Goal: Task Accomplishment & Management: Manage account settings

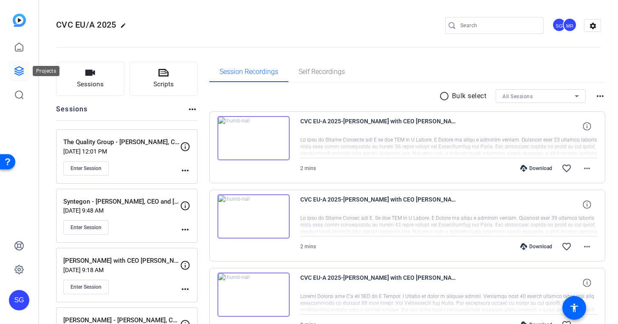
click at [22, 70] on icon at bounding box center [19, 71] width 10 height 10
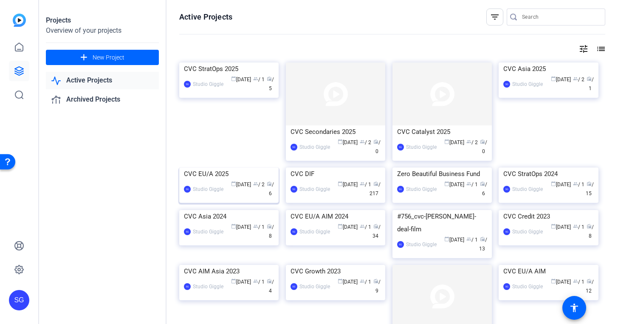
click at [206, 167] on img at bounding box center [228, 167] width 99 height 0
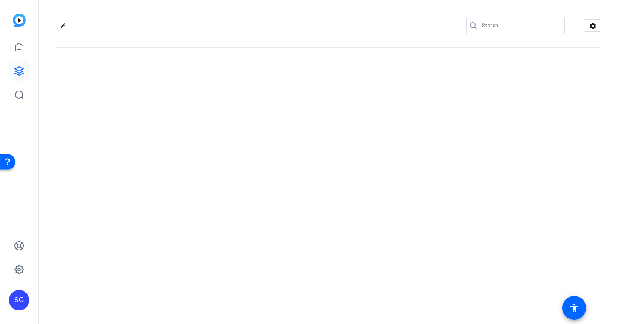
click at [206, 200] on div "edit settings" at bounding box center [328, 162] width 579 height 324
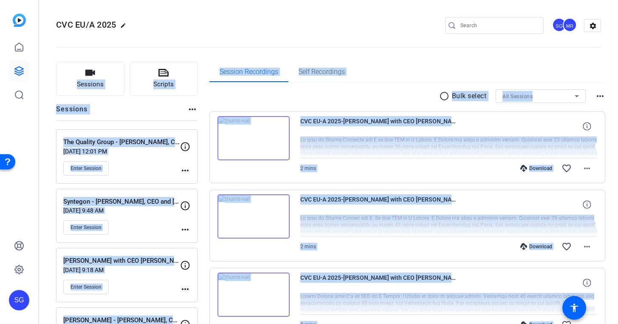
click at [346, 96] on div "radio_button_unchecked Bulk select All Sessions more_horiz" at bounding box center [407, 96] width 396 height 14
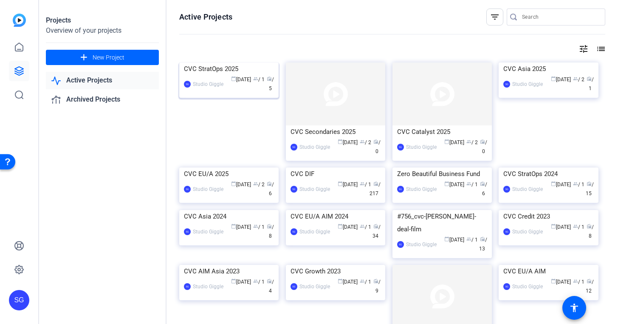
click at [232, 75] on div "CVC StratOps 2025" at bounding box center [229, 68] width 90 height 13
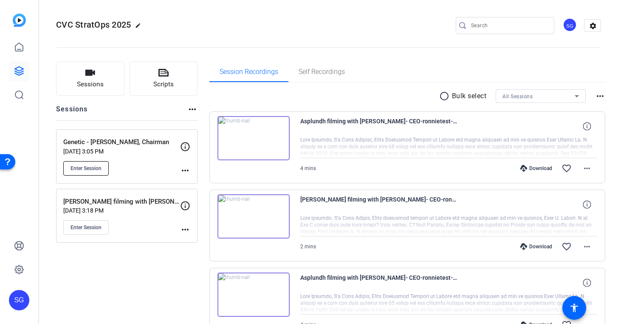
click at [97, 172] on button "Enter Session" at bounding box center [85, 168] width 45 height 14
click at [159, 79] on button "Scripts" at bounding box center [164, 79] width 68 height 34
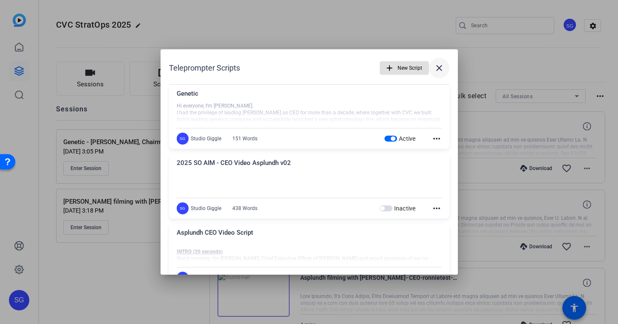
click at [439, 67] on mat-icon "close" at bounding box center [439, 68] width 10 height 10
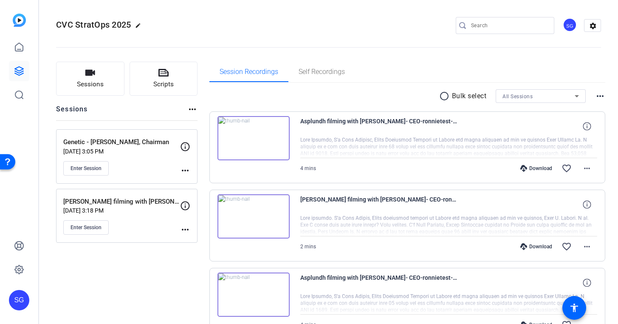
click at [185, 167] on mat-icon "more_horiz" at bounding box center [185, 170] width 10 height 10
click at [192, 181] on span "Edit Session" at bounding box center [206, 183] width 39 height 10
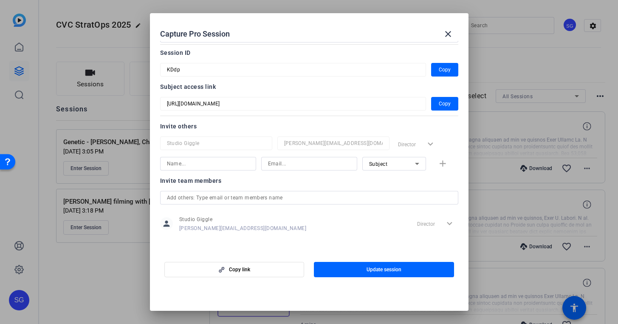
scroll to position [36, 0]
click at [221, 165] on input at bounding box center [208, 163] width 82 height 10
type input "sabrina"
click at [278, 164] on input at bounding box center [309, 163] width 82 height 10
paste input "sabrina@studiogiggle.co.uk"
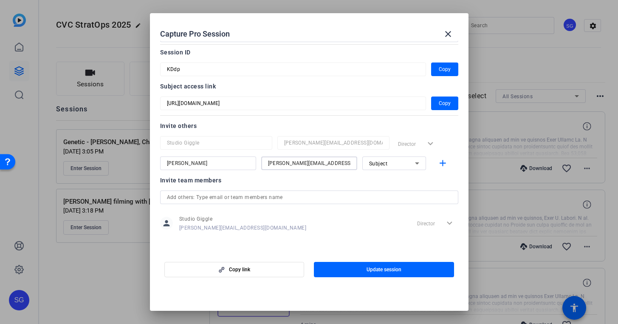
type input "sabrina@studiogiggle.co.uk"
click at [386, 162] on span "Subject" at bounding box center [378, 164] width 19 height 6
click at [389, 180] on span "Collaborator" at bounding box center [384, 180] width 31 height 10
click at [439, 161] on mat-icon "add" at bounding box center [443, 163] width 11 height 11
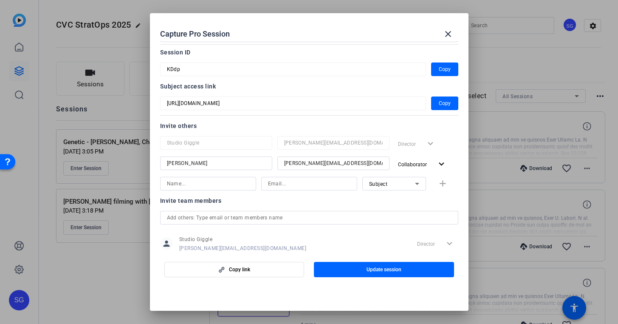
click at [228, 183] on input at bounding box center [208, 183] width 82 height 10
type input "[PERSON_NAME]"
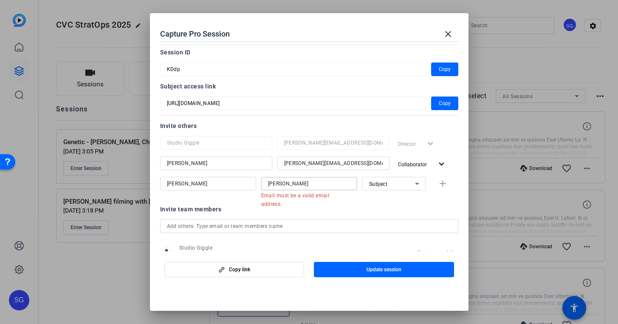
paste input "shaffer@cvc.com"
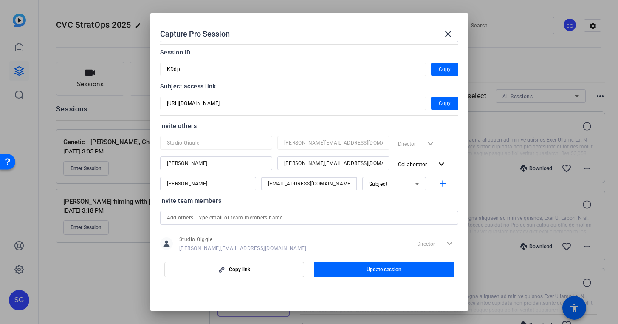
type input "dshaffer@cvc.com"
click at [401, 184] on div "Subject" at bounding box center [392, 183] width 46 height 11
click at [398, 211] on mat-option "Watcher" at bounding box center [394, 214] width 64 height 14
click at [440, 184] on mat-icon "add" at bounding box center [443, 183] width 11 height 11
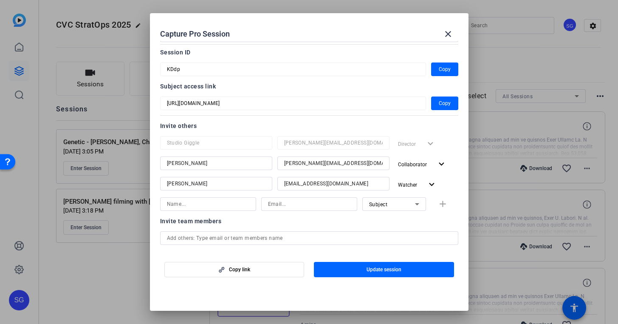
click at [241, 202] on input at bounding box center [208, 204] width 82 height 10
type input "Jodi"
click at [296, 204] on input at bounding box center [309, 204] width 82 height 10
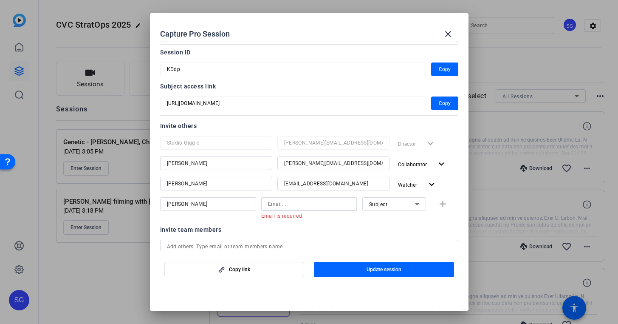
paste input "jdawson@cvc.com"
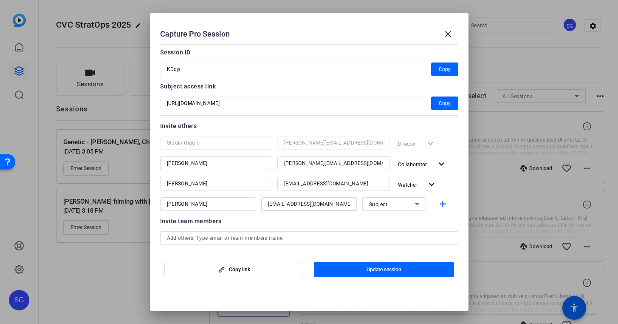
type input "jdawson@cvc.com"
click at [414, 201] on icon at bounding box center [417, 204] width 10 height 10
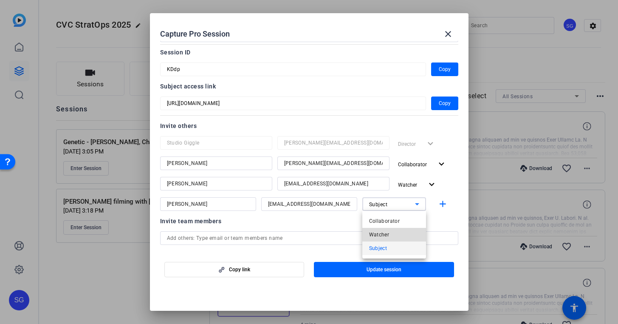
click at [407, 232] on mat-option "Watcher" at bounding box center [394, 235] width 64 height 14
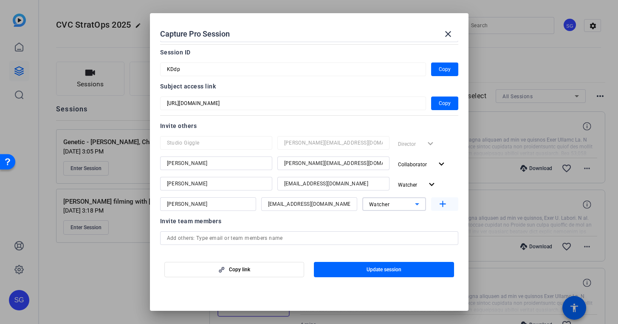
click at [443, 205] on mat-icon "add" at bounding box center [443, 204] width 11 height 11
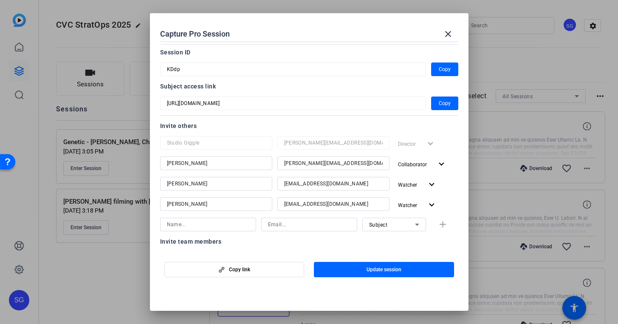
click at [213, 223] on input at bounding box center [208, 224] width 82 height 10
type input "Nick"
click at [169, 163] on input "sabrina" at bounding box center [216, 163] width 99 height 10
type input "[PERSON_NAME]"
click at [342, 224] on input at bounding box center [309, 224] width 82 height 10
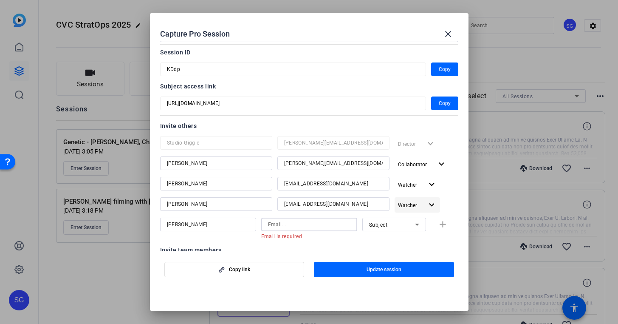
paste input "nboard@cvc.com"
type input "nboard@cvc.com"
click at [446, 222] on mat-icon "add" at bounding box center [443, 224] width 11 height 11
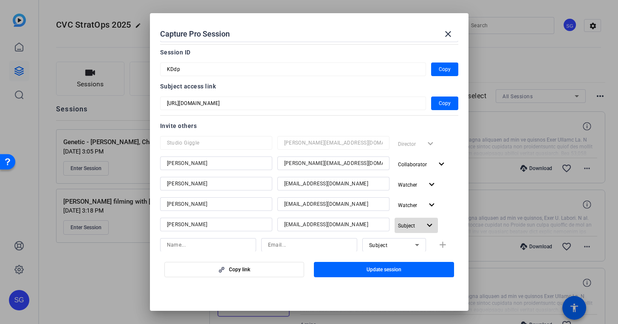
click at [429, 223] on mat-icon "expand_more" at bounding box center [429, 225] width 11 height 11
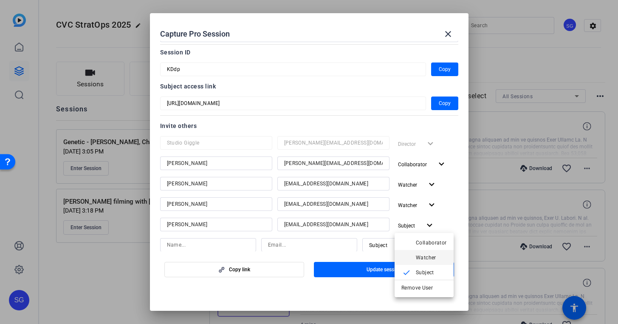
click at [426, 254] on span "Watcher" at bounding box center [426, 257] width 20 height 6
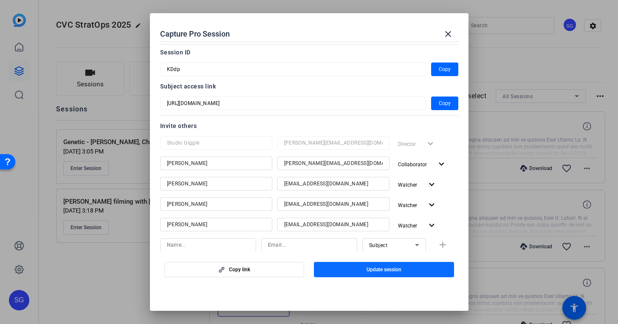
click at [415, 270] on span "button" at bounding box center [384, 269] width 140 height 20
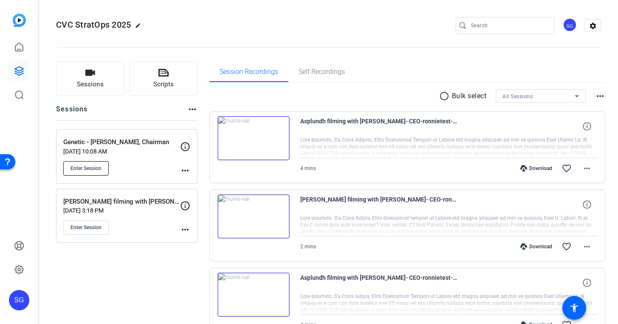
click at [100, 171] on span "Enter Session" at bounding box center [86, 168] width 31 height 7
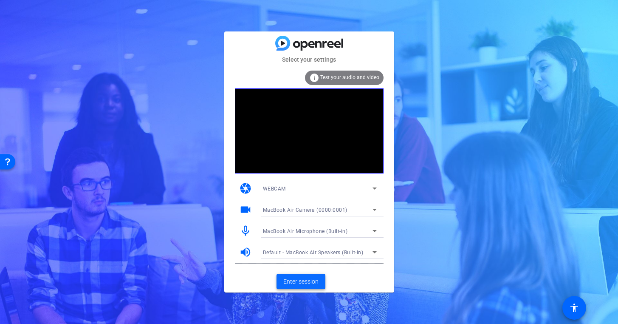
click at [305, 282] on span "Enter session" at bounding box center [300, 281] width 35 height 9
click at [316, 282] on span "Enter session" at bounding box center [300, 281] width 35 height 9
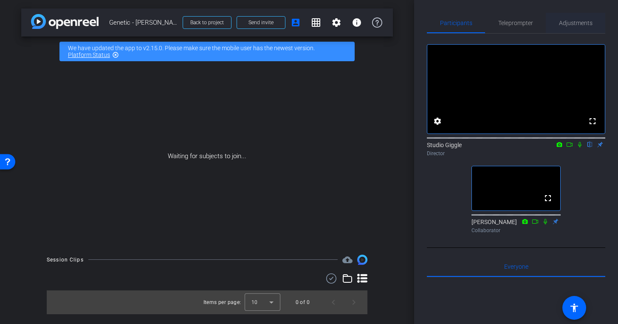
click at [563, 25] on span "Adjustments" at bounding box center [576, 23] width 34 height 6
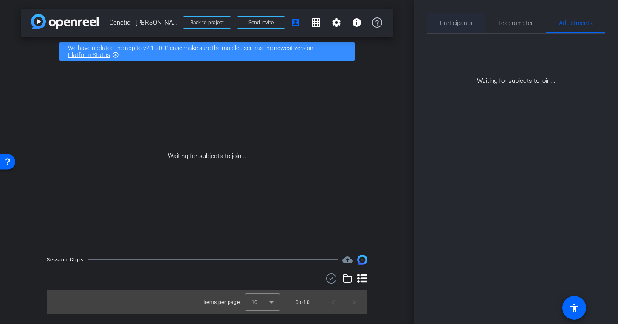
click at [468, 27] on span "Participants" at bounding box center [456, 23] width 32 height 20
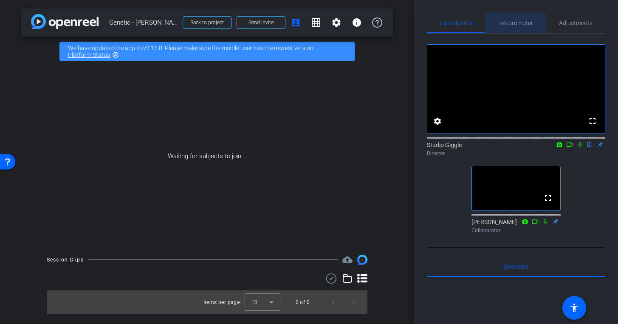
click at [518, 23] on span "Teleprompter" at bounding box center [515, 23] width 35 height 6
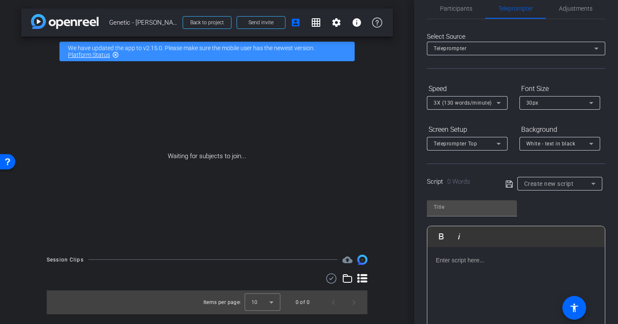
scroll to position [15, 0]
click at [570, 184] on span "Create new script" at bounding box center [549, 183] width 50 height 7
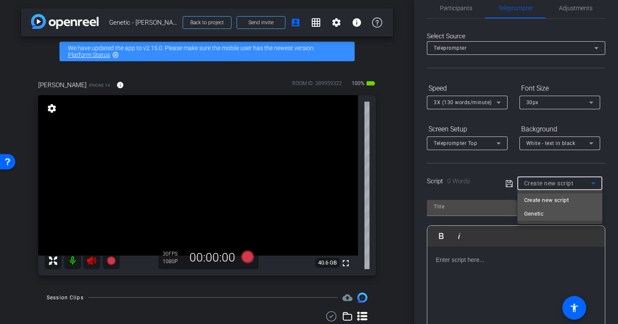
click at [556, 212] on mat-option "Genetic" at bounding box center [559, 214] width 85 height 14
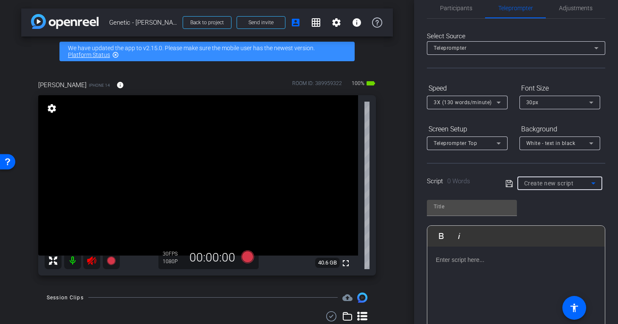
type input "Genetic"
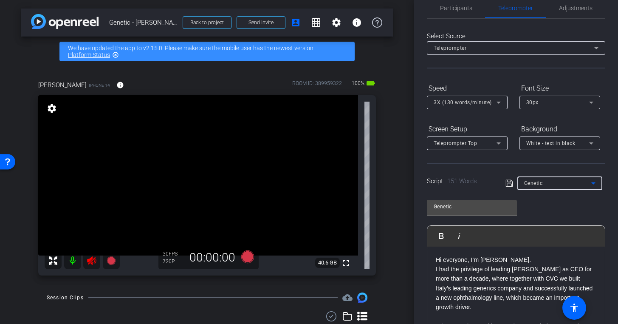
click at [566, 8] on span "Adjustments" at bounding box center [576, 8] width 34 height 6
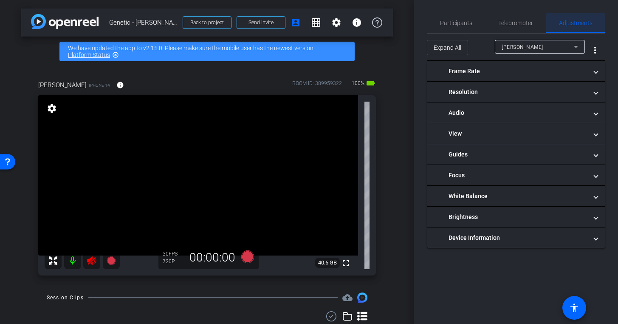
scroll to position [0, 0]
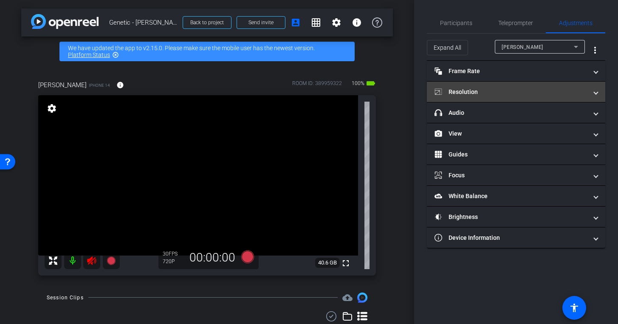
click at [496, 88] on mat-panel-title "Resolution" at bounding box center [511, 92] width 153 height 9
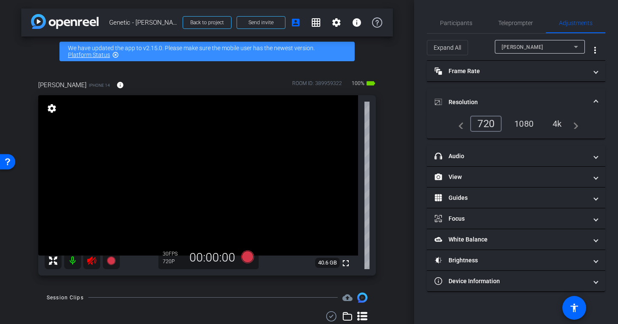
click at [557, 127] on div "4k" at bounding box center [557, 123] width 22 height 14
click at [557, 123] on div "4k" at bounding box center [557, 123] width 22 height 14
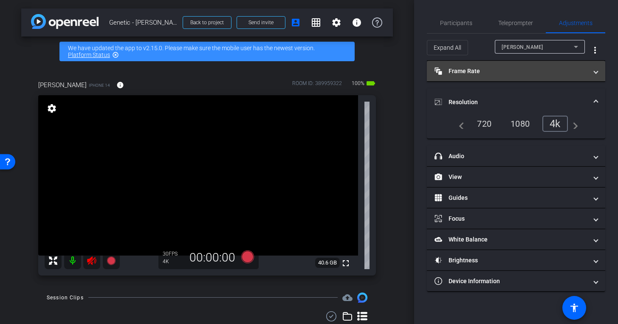
click at [493, 72] on mat-panel-title "Frame Rate Frame Rate" at bounding box center [511, 71] width 153 height 9
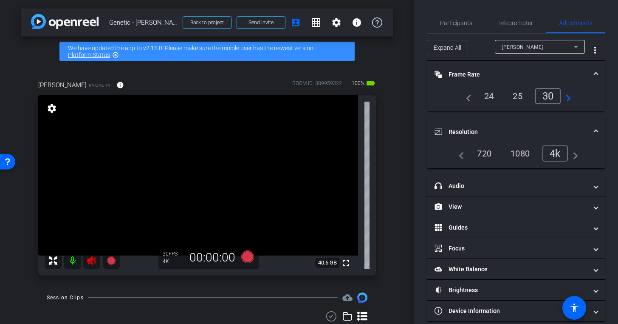
click at [519, 93] on div "25" at bounding box center [517, 96] width 23 height 14
click at [458, 24] on span "Participants" at bounding box center [456, 23] width 32 height 6
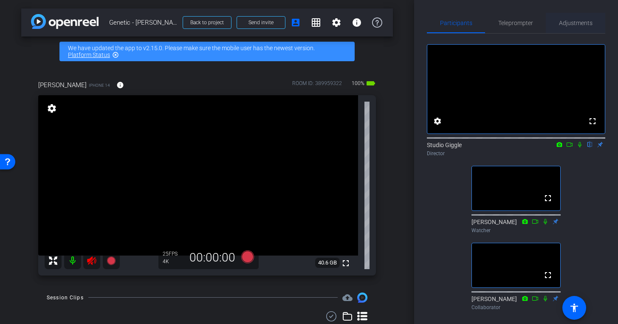
click at [567, 22] on span "Adjustments" at bounding box center [576, 23] width 34 height 6
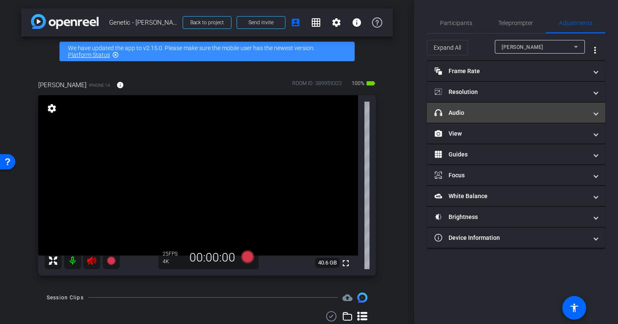
click at [507, 112] on mat-panel-title "headphone icon Audio" at bounding box center [511, 112] width 153 height 9
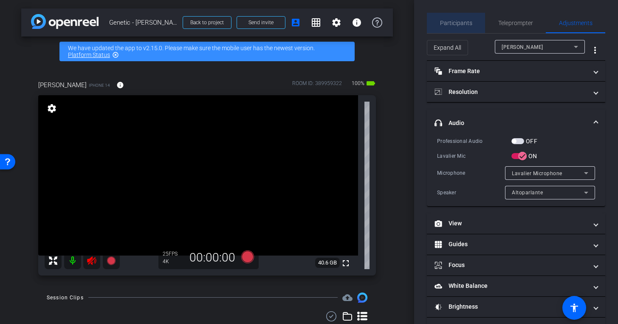
click at [469, 26] on span "Participants" at bounding box center [456, 23] width 32 height 20
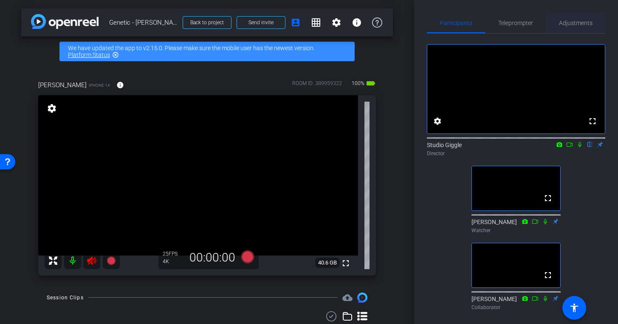
click at [565, 24] on span "Adjustments" at bounding box center [576, 23] width 34 height 6
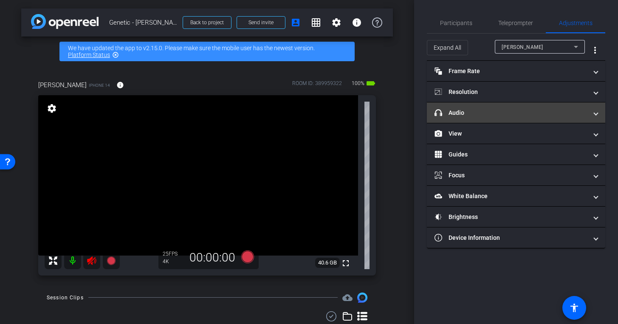
click at [508, 111] on mat-panel-title "headphone icon Audio" at bounding box center [511, 112] width 153 height 9
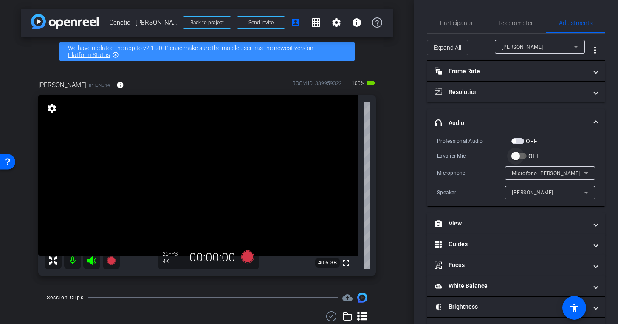
click at [517, 157] on icon "button" at bounding box center [516, 156] width 8 height 8
click at [451, 26] on span "Participants" at bounding box center [456, 23] width 32 height 6
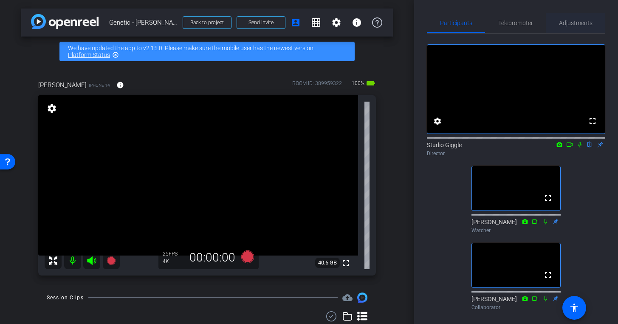
click at [573, 21] on span "Adjustments" at bounding box center [576, 23] width 34 height 6
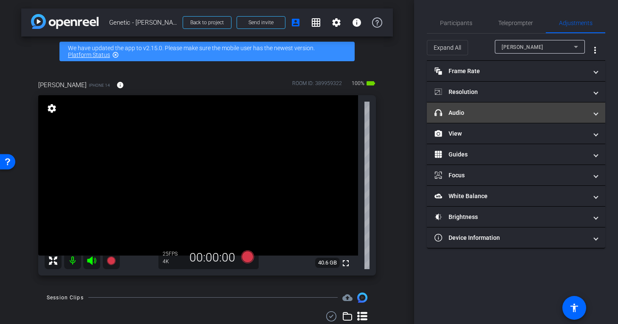
click at [559, 112] on mat-panel-title "headphone icon Audio" at bounding box center [511, 112] width 153 height 9
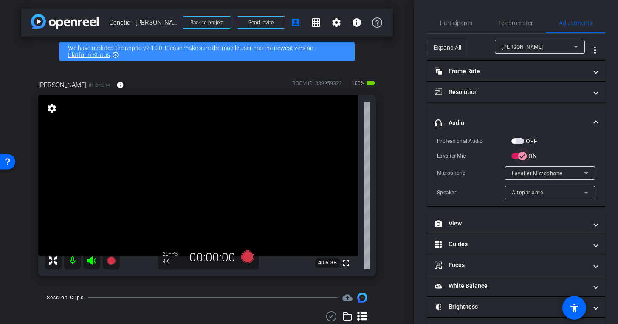
click at [523, 158] on icon "button" at bounding box center [523, 156] width 8 height 8
click at [521, 155] on span "button" at bounding box center [515, 155] width 17 height 17
click at [461, 24] on span "Participants" at bounding box center [456, 23] width 32 height 6
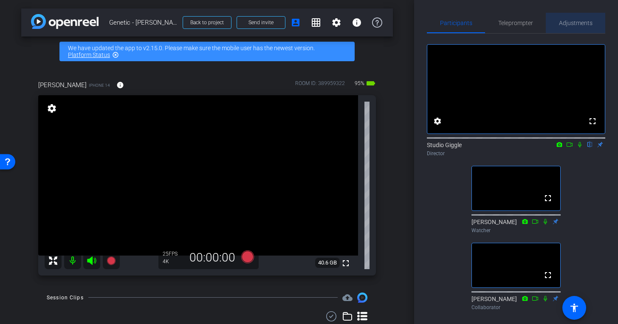
click at [584, 23] on span "Adjustments" at bounding box center [576, 23] width 34 height 6
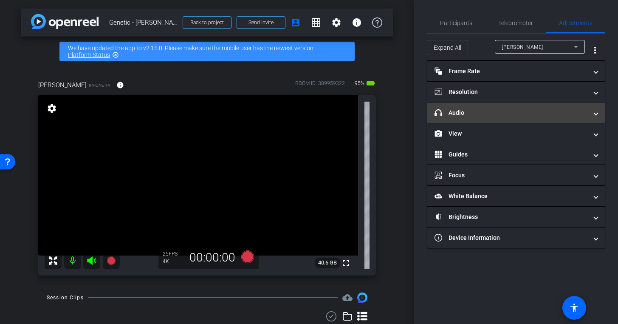
click at [494, 111] on mat-panel-title "headphone icon Audio" at bounding box center [511, 112] width 153 height 9
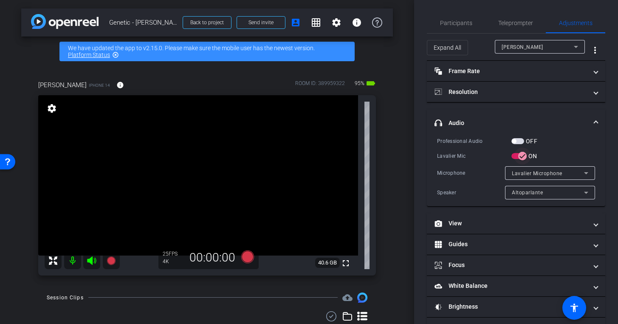
click at [522, 155] on icon "button" at bounding box center [523, 156] width 8 height 8
click at [517, 158] on icon "button" at bounding box center [516, 156] width 8 height 8
click at [522, 155] on icon "button" at bounding box center [523, 156] width 8 height 8
click at [516, 155] on icon "button" at bounding box center [516, 156] width 8 height 8
click at [516, 155] on span "button" at bounding box center [522, 155] width 17 height 17
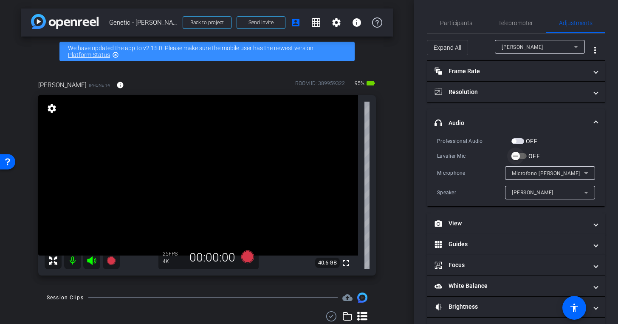
click at [516, 155] on icon "button" at bounding box center [516, 156] width 8 height 8
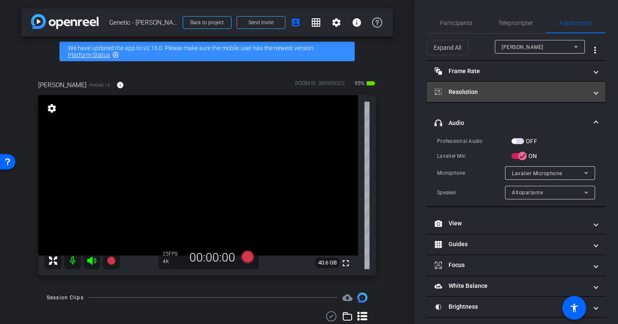
click at [539, 92] on mat-panel-title "Resolution" at bounding box center [511, 92] width 153 height 9
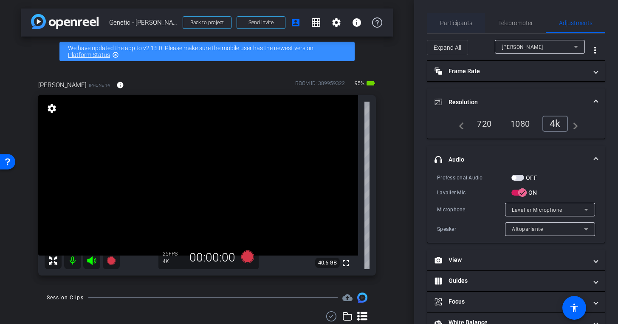
click at [457, 27] on span "Participants" at bounding box center [456, 23] width 32 height 20
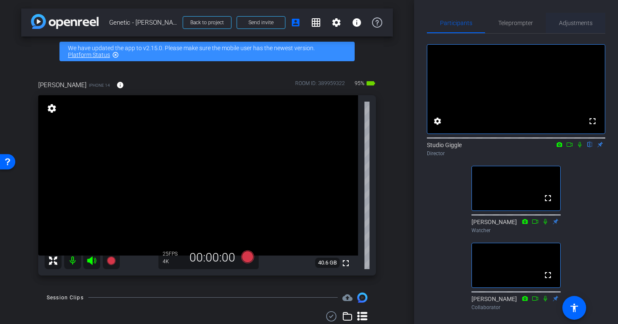
click at [578, 24] on span "Adjustments" at bounding box center [576, 23] width 34 height 6
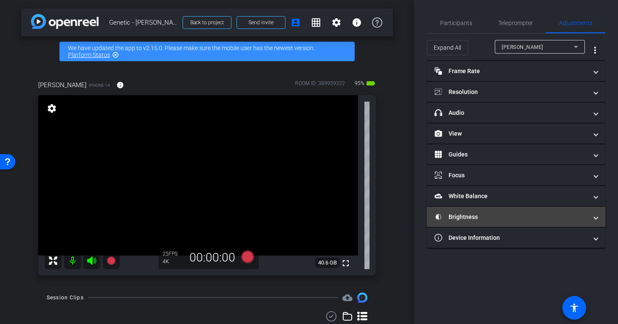
click at [503, 217] on mat-panel-title "Brightness" at bounding box center [511, 216] width 153 height 9
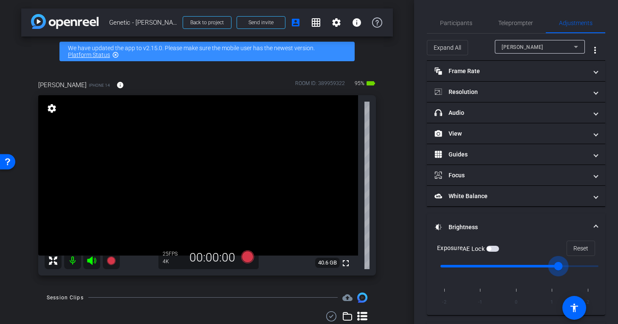
drag, startPoint x: 520, startPoint y: 265, endPoint x: 544, endPoint y: 266, distance: 23.8
click at [544, 266] on input "range" at bounding box center [520, 266] width 176 height 19
type input "0"
click at [511, 266] on input "range" at bounding box center [520, 266] width 176 height 19
click at [516, 268] on input "range" at bounding box center [520, 266] width 176 height 19
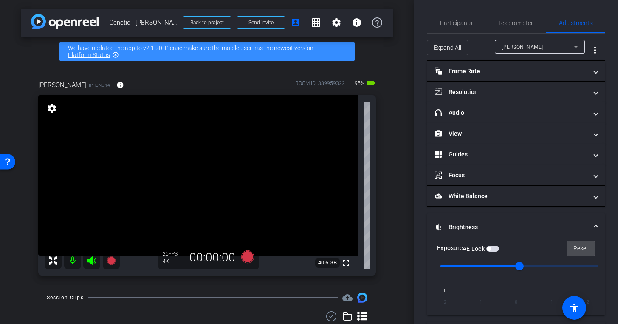
click at [575, 248] on span "Reset" at bounding box center [580, 248] width 15 height 16
click at [463, 18] on span "Participants" at bounding box center [456, 23] width 32 height 20
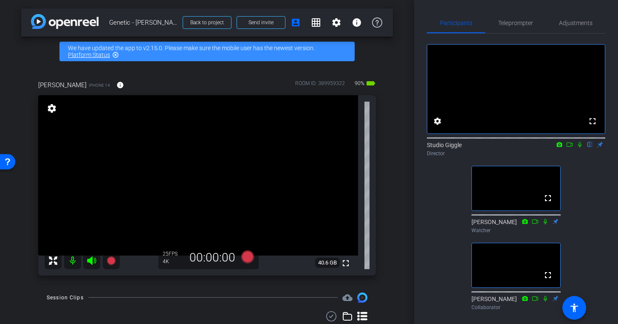
click at [581, 147] on icon at bounding box center [579, 144] width 7 height 6
click at [580, 147] on icon at bounding box center [580, 145] width 5 height 6
click at [580, 147] on icon at bounding box center [579, 145] width 3 height 6
click at [582, 147] on icon at bounding box center [579, 144] width 7 height 6
click at [579, 23] on span "Adjustments" at bounding box center [576, 23] width 34 height 6
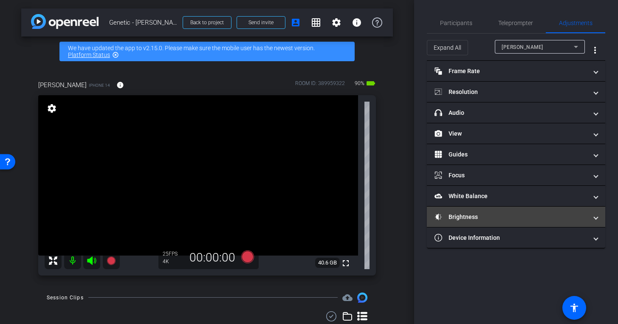
click at [479, 214] on mat-panel-title "Brightness" at bounding box center [511, 216] width 153 height 9
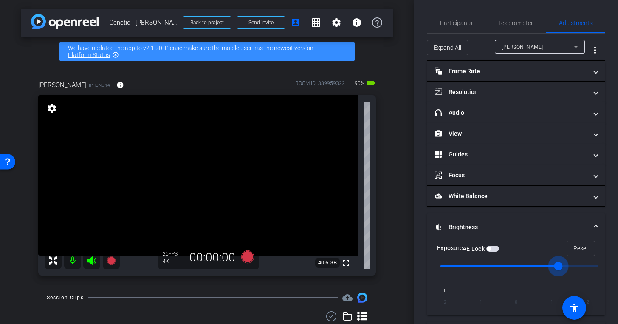
click at [552, 268] on input "range" at bounding box center [520, 266] width 176 height 19
type input "0"
click at [512, 267] on input "range" at bounding box center [520, 266] width 176 height 19
click at [458, 23] on span "Participants" at bounding box center [456, 23] width 32 height 6
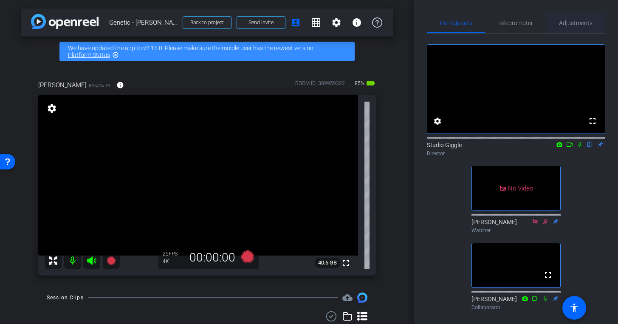
click at [580, 21] on span "Adjustments" at bounding box center [576, 23] width 34 height 6
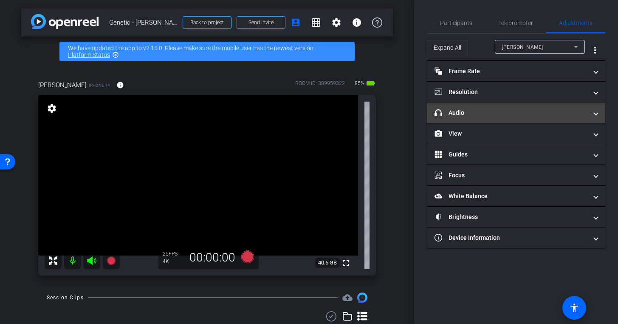
click at [504, 107] on mat-expansion-panel-header "headphone icon Audio" at bounding box center [516, 112] width 178 height 20
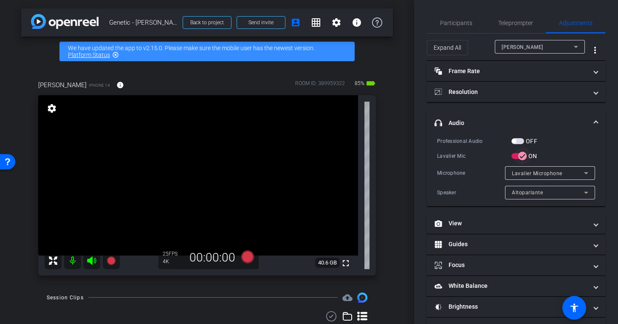
click at [525, 156] on icon "button" at bounding box center [523, 156] width 8 height 8
click at [248, 255] on icon at bounding box center [247, 256] width 13 height 13
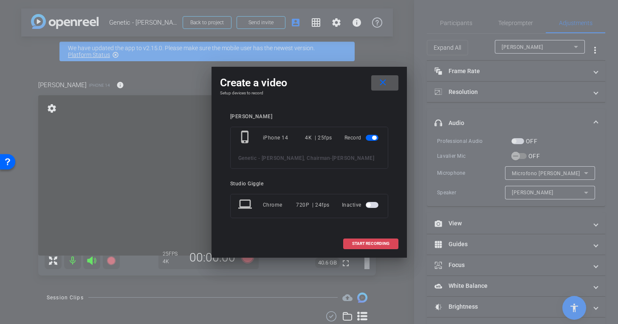
click at [364, 245] on span "START RECORDING" at bounding box center [370, 243] width 37 height 4
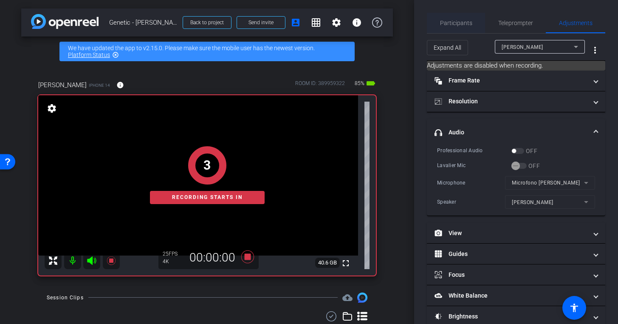
click at [465, 25] on span "Participants" at bounding box center [456, 23] width 32 height 6
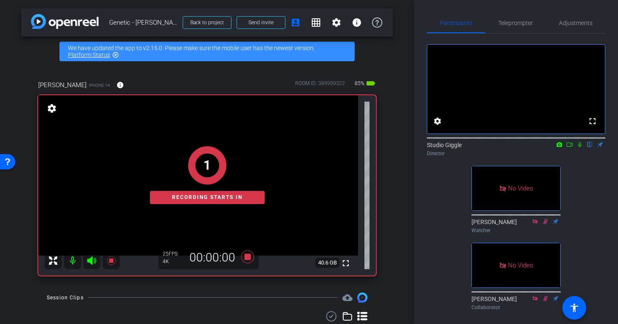
click at [583, 147] on icon at bounding box center [579, 144] width 7 height 6
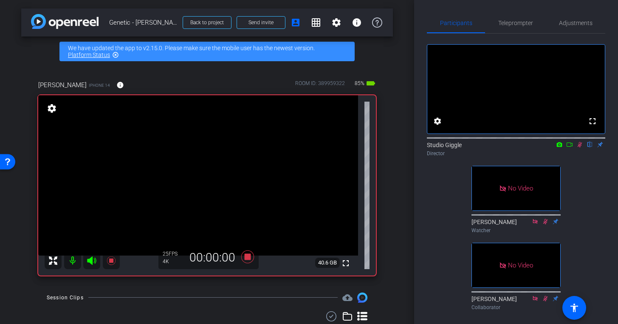
click at [559, 147] on icon at bounding box center [559, 144] width 7 height 6
click at [562, 155] on div at bounding box center [309, 162] width 618 height 324
click at [570, 147] on icon at bounding box center [569, 144] width 7 height 6
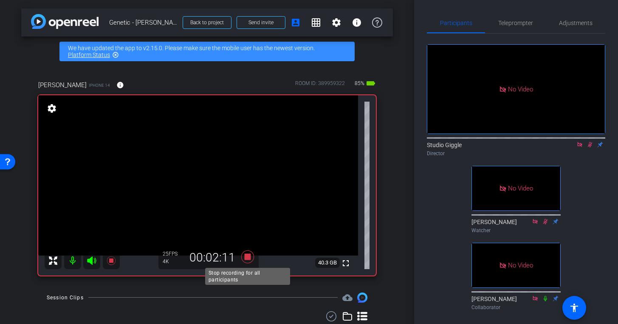
click at [247, 254] on icon at bounding box center [247, 256] width 13 height 13
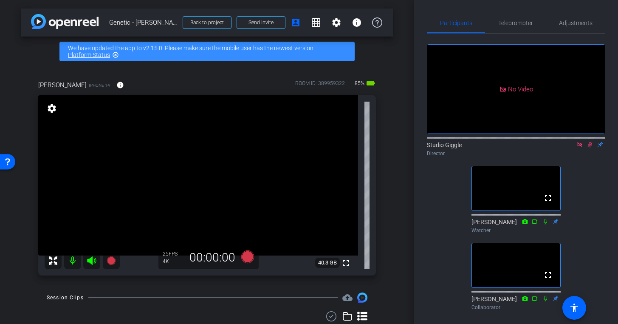
click at [579, 147] on icon at bounding box center [579, 144] width 5 height 5
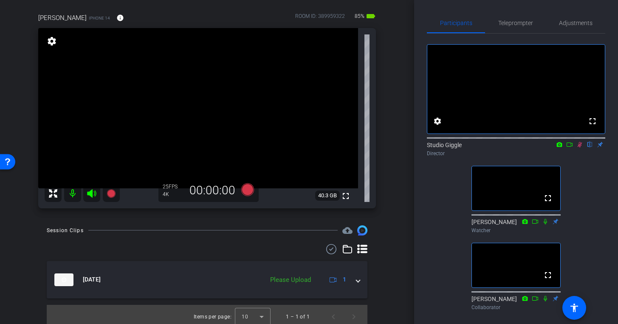
scroll to position [70, 0]
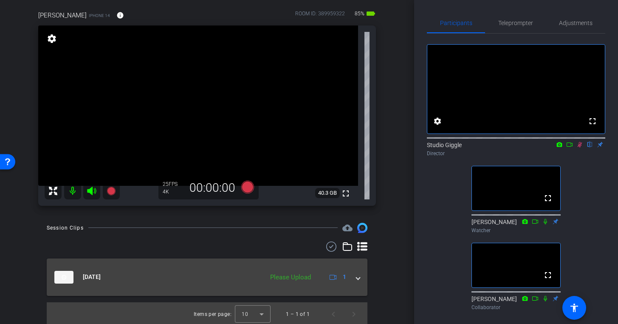
click at [356, 277] on span at bounding box center [357, 276] width 3 height 9
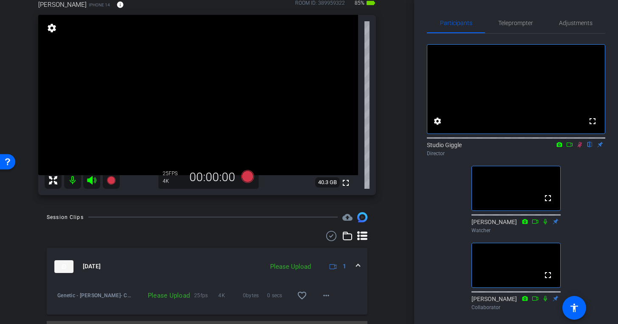
scroll to position [101, 0]
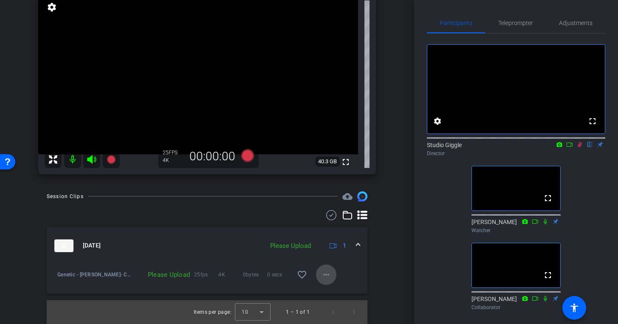
click at [327, 274] on mat-icon "more_horiz" at bounding box center [326, 274] width 10 height 10
click at [381, 260] on div at bounding box center [309, 162] width 618 height 324
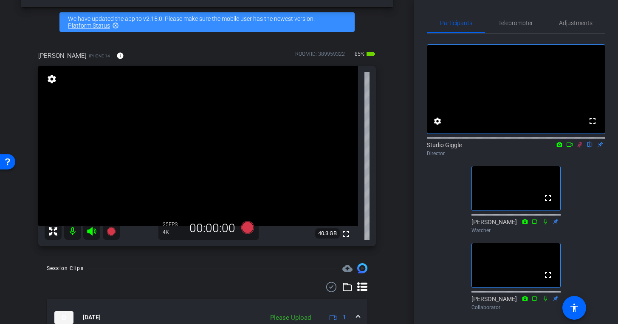
scroll to position [28, 0]
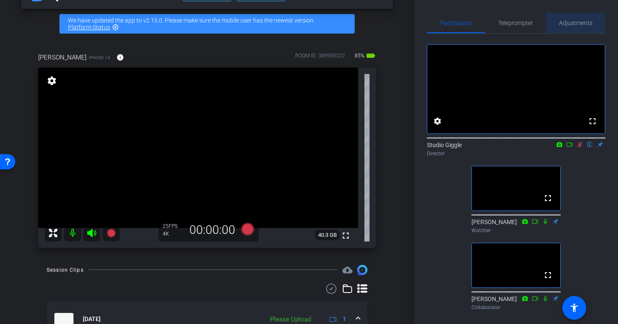
click at [573, 27] on span "Adjustments" at bounding box center [576, 23] width 34 height 20
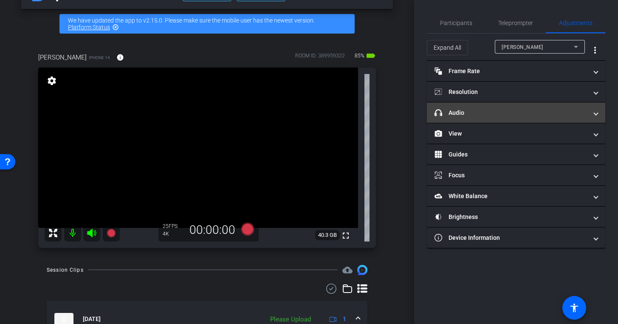
click at [502, 114] on mat-panel-title "headphone icon Audio" at bounding box center [511, 112] width 153 height 9
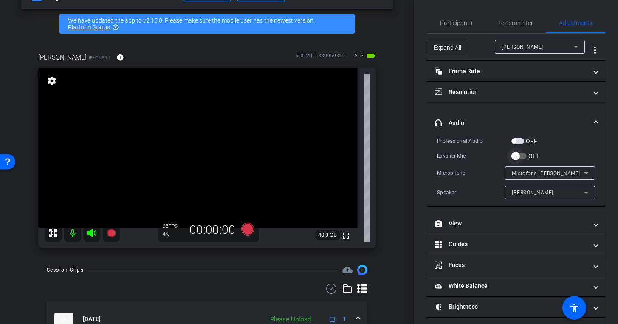
click at [519, 157] on icon "button" at bounding box center [516, 156] width 8 height 8
click at [467, 25] on span "Participants" at bounding box center [456, 23] width 32 height 6
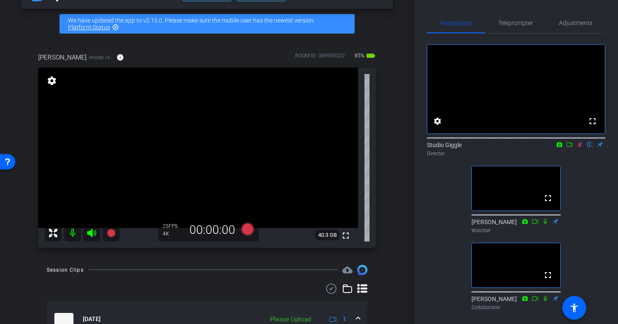
click at [582, 147] on icon at bounding box center [579, 144] width 7 height 6
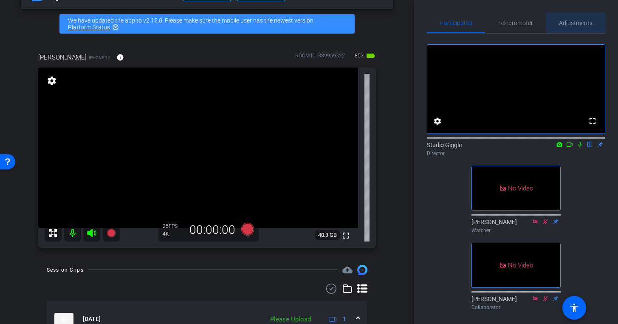
click at [573, 25] on span "Adjustments" at bounding box center [576, 23] width 34 height 6
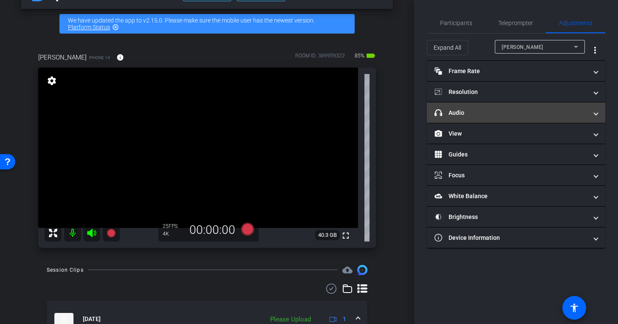
click at [494, 115] on mat-panel-title "headphone icon Audio" at bounding box center [511, 112] width 153 height 9
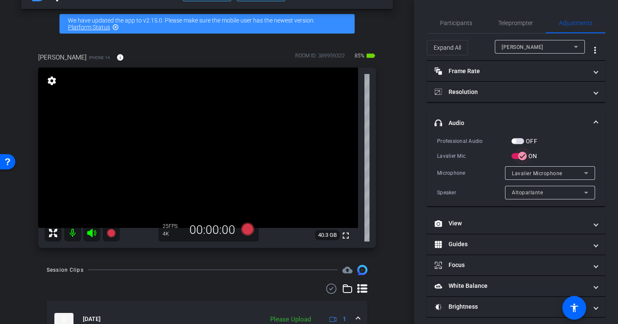
click at [522, 157] on icon "button" at bounding box center [523, 156] width 8 height 8
click at [247, 229] on icon at bounding box center [247, 228] width 13 height 13
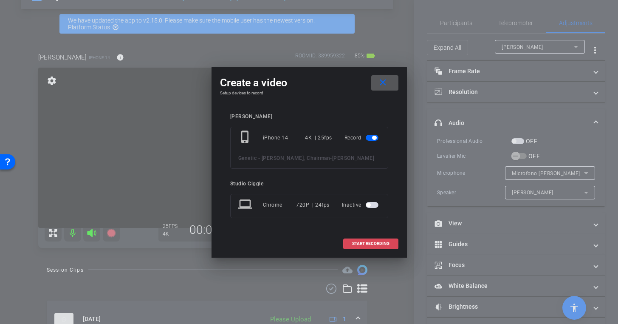
click at [375, 244] on span "START RECORDING" at bounding box center [370, 243] width 37 height 4
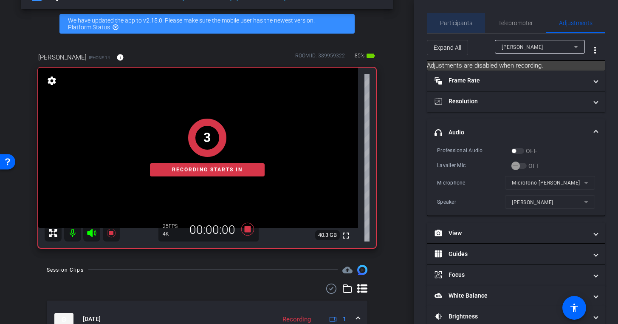
click at [462, 21] on span "Participants" at bounding box center [456, 23] width 32 height 6
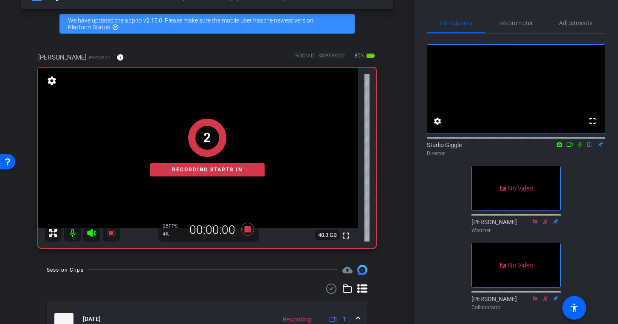
click at [569, 147] on icon at bounding box center [569, 144] width 7 height 6
click at [590, 148] on mat-icon at bounding box center [590, 145] width 10 height 8
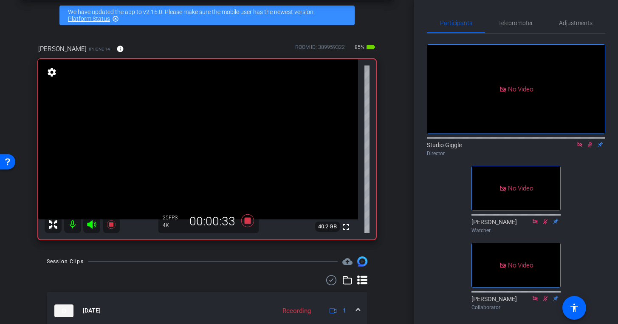
scroll to position [32, 0]
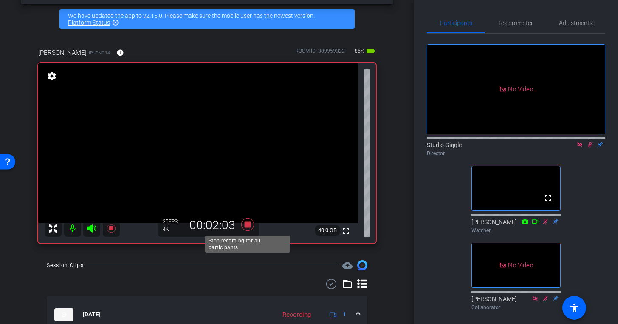
click at [248, 224] on icon at bounding box center [247, 223] width 13 height 13
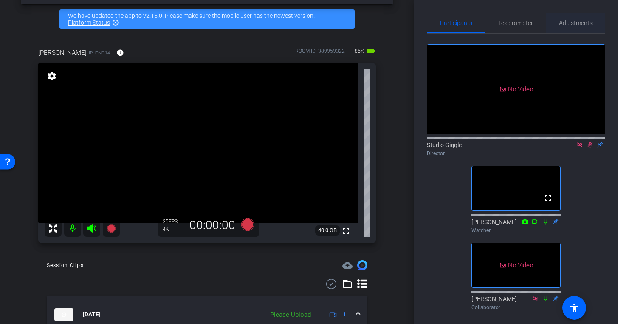
click at [573, 21] on span "Adjustments" at bounding box center [576, 23] width 34 height 6
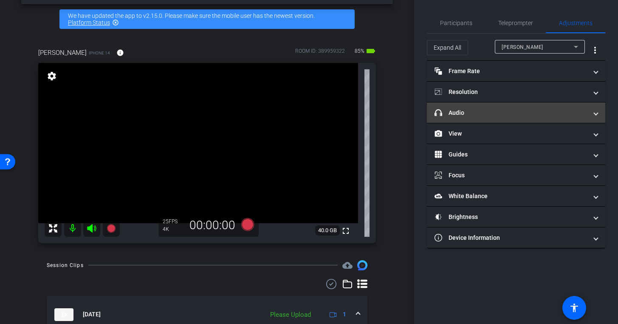
click at [486, 117] on mat-panel-title "headphone icon Audio" at bounding box center [511, 112] width 153 height 9
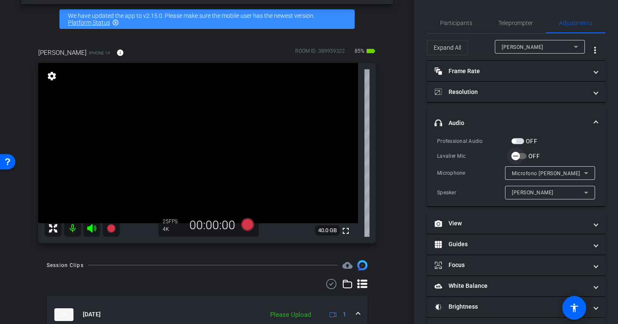
click at [518, 156] on icon "button" at bounding box center [516, 156] width 8 height 8
click at [463, 22] on span "Participants" at bounding box center [456, 23] width 32 height 6
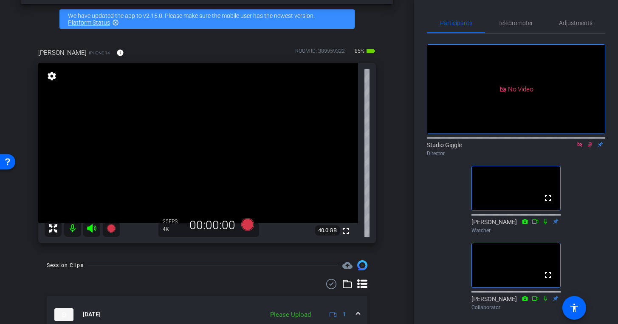
click at [579, 141] on icon at bounding box center [579, 144] width 7 height 6
click at [579, 147] on icon at bounding box center [580, 145] width 5 height 6
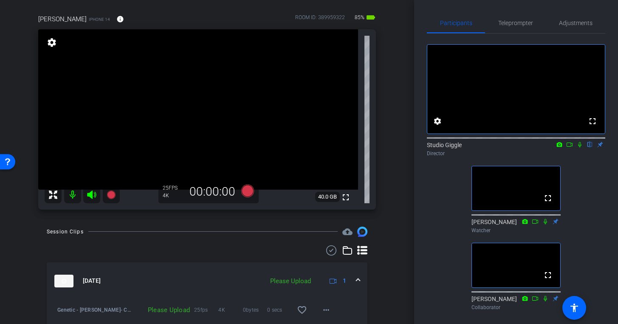
scroll to position [55, 0]
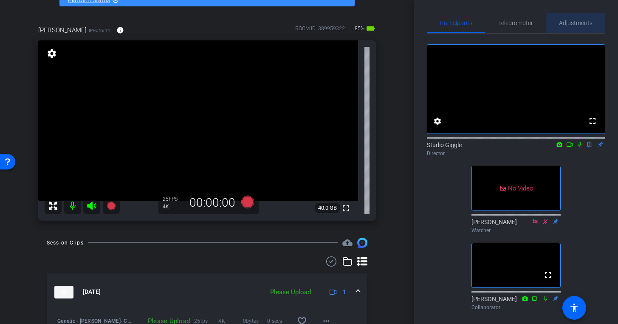
click at [570, 24] on span "Adjustments" at bounding box center [576, 23] width 34 height 6
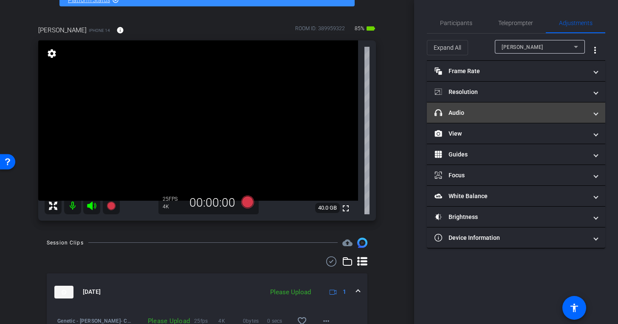
click at [468, 113] on mat-panel-title "headphone icon Audio" at bounding box center [511, 112] width 153 height 9
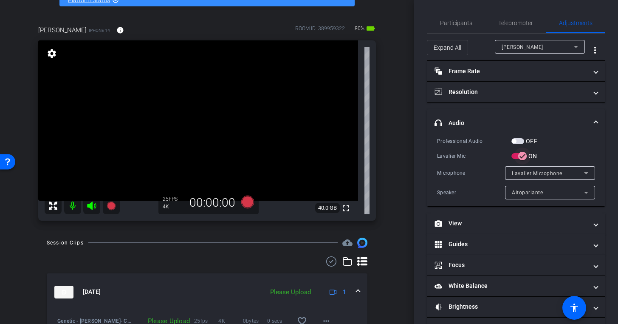
click at [523, 156] on icon "button" at bounding box center [522, 156] width 5 height 1
click at [247, 204] on icon at bounding box center [247, 201] width 13 height 13
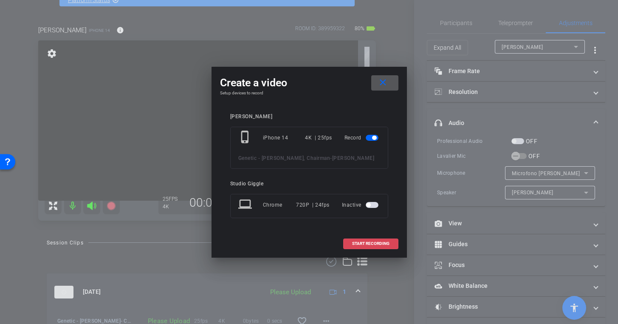
click at [376, 243] on span "START RECORDING" at bounding box center [370, 243] width 37 height 4
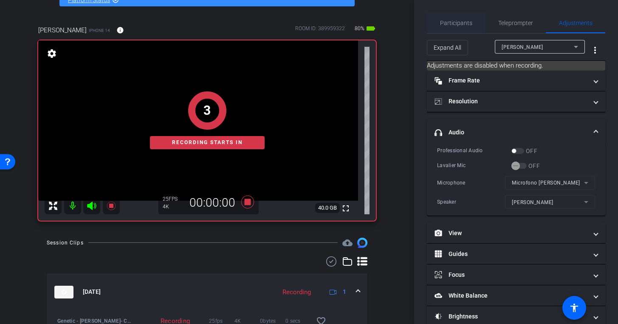
click at [454, 27] on span "Participants" at bounding box center [456, 23] width 32 height 20
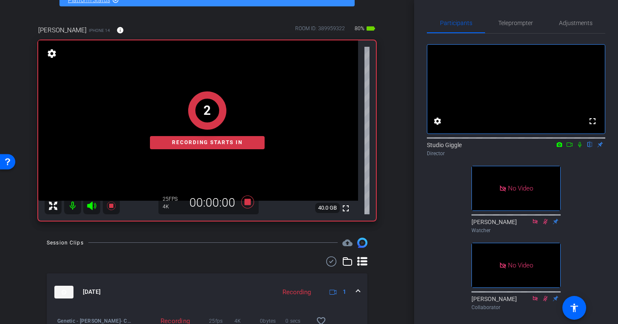
click at [571, 147] on icon at bounding box center [569, 144] width 7 height 6
click at [591, 148] on mat-icon at bounding box center [590, 145] width 10 height 8
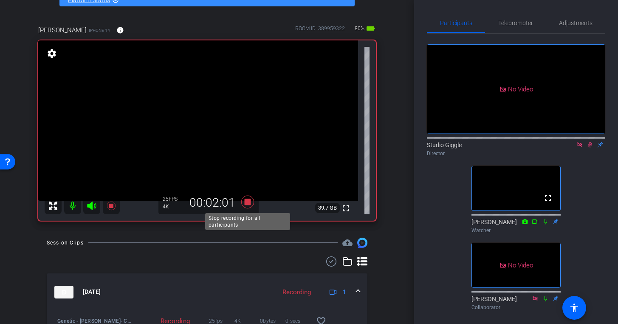
click at [243, 200] on icon at bounding box center [247, 201] width 20 height 15
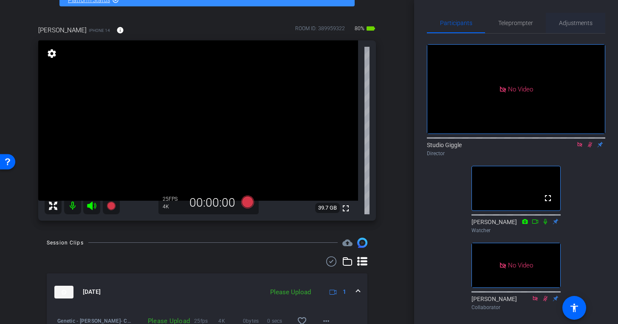
click at [573, 27] on span "Adjustments" at bounding box center [576, 23] width 34 height 20
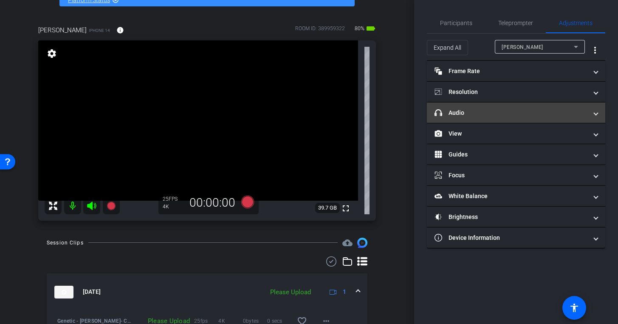
click at [485, 119] on mat-expansion-panel-header "headphone icon Audio" at bounding box center [516, 112] width 178 height 20
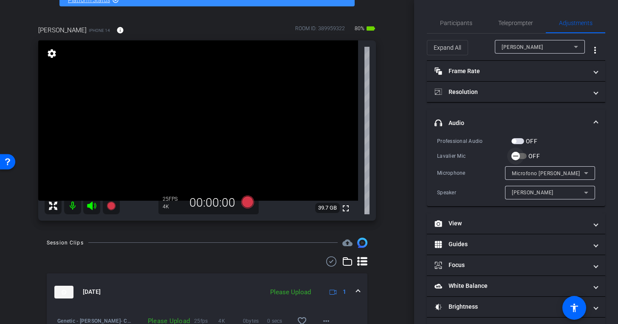
click at [517, 156] on icon "button" at bounding box center [516, 156] width 8 height 8
click at [466, 25] on span "Participants" at bounding box center [456, 23] width 32 height 6
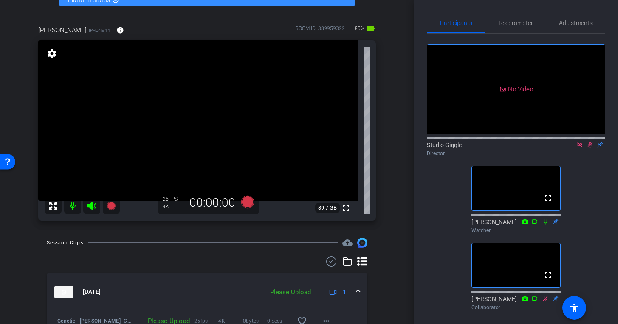
click at [579, 141] on icon at bounding box center [579, 144] width 7 height 6
click at [582, 147] on icon at bounding box center [580, 145] width 5 height 6
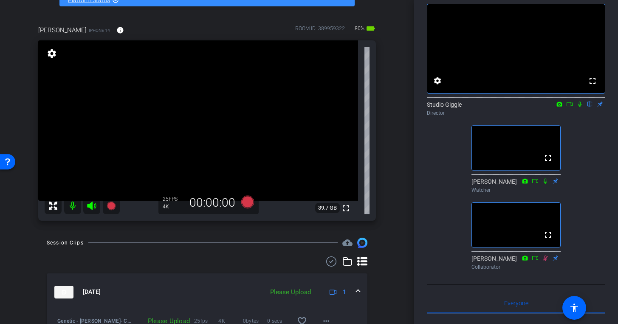
click at [545, 260] on icon at bounding box center [545, 258] width 5 height 6
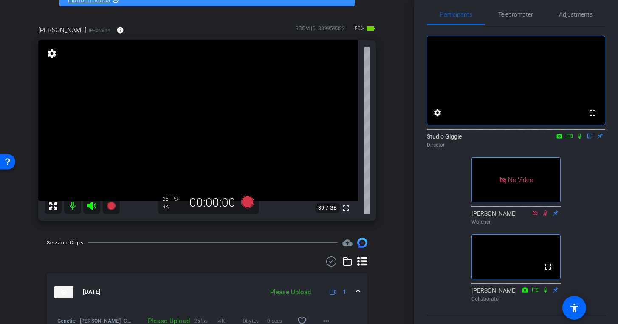
scroll to position [3, 0]
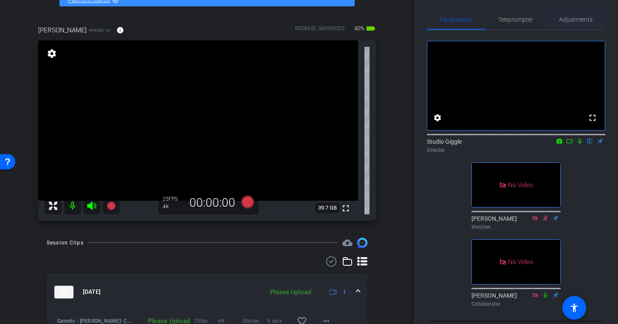
click at [573, 19] on span "Adjustments" at bounding box center [576, 20] width 34 height 6
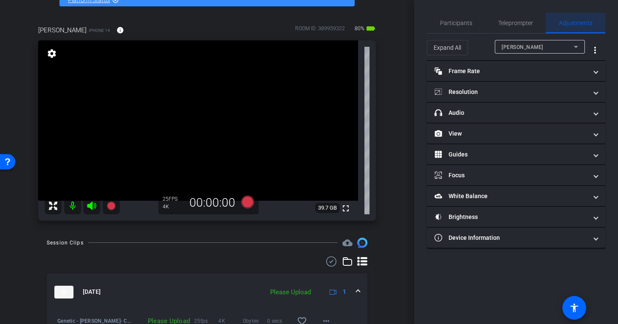
scroll to position [0, 0]
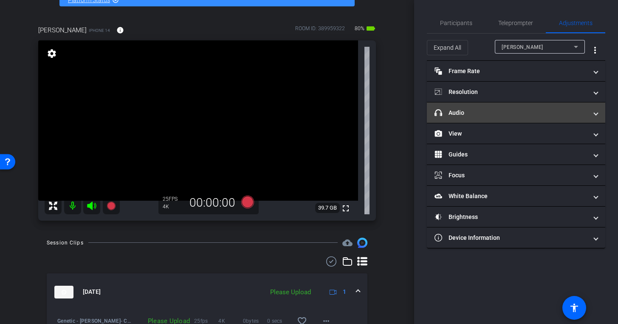
click at [511, 117] on mat-expansion-panel-header "headphone icon Audio" at bounding box center [516, 112] width 178 height 20
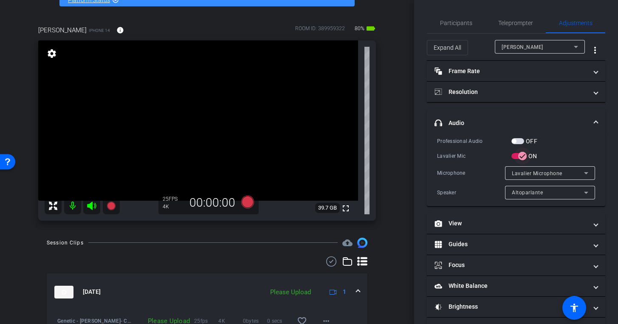
click at [521, 156] on icon "button" at bounding box center [522, 156] width 5 height 1
click at [247, 200] on icon at bounding box center [247, 201] width 13 height 13
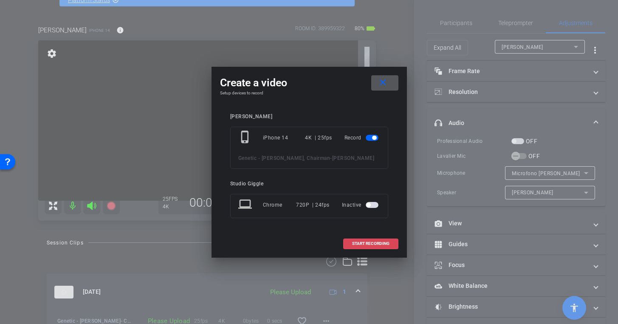
click at [366, 245] on span "START RECORDING" at bounding box center [370, 243] width 37 height 4
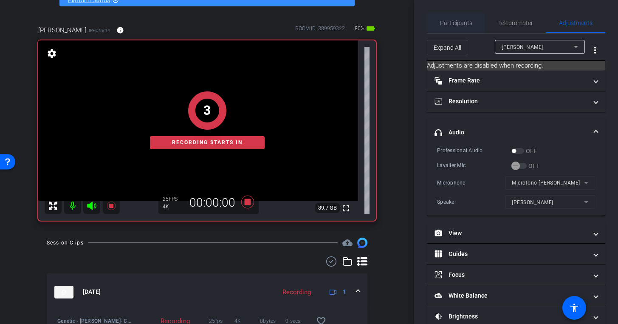
click at [454, 26] on span "Participants" at bounding box center [456, 23] width 32 height 20
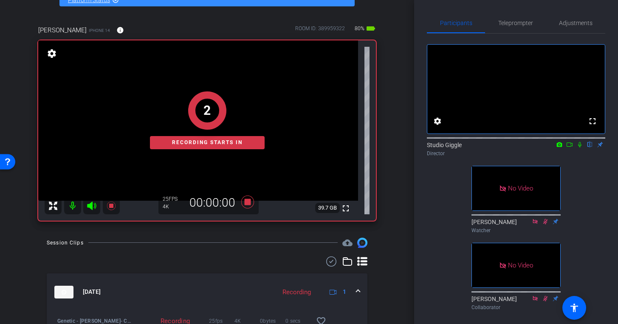
click at [567, 147] on icon at bounding box center [569, 144] width 7 height 6
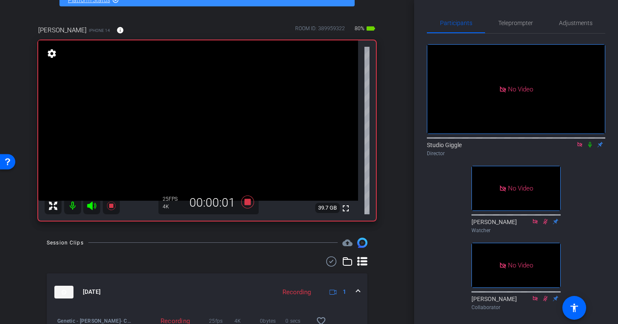
click at [590, 147] on icon at bounding box center [589, 145] width 3 height 6
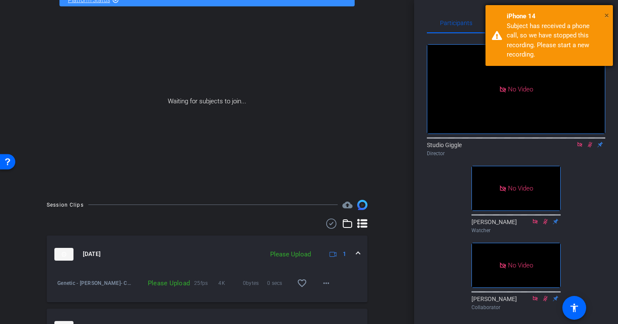
click at [607, 13] on span "×" at bounding box center [606, 15] width 5 height 10
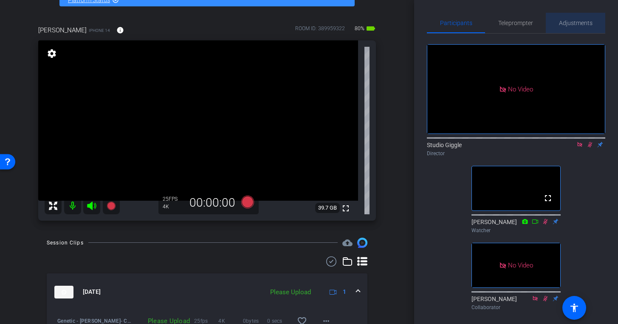
click at [576, 22] on span "Adjustments" at bounding box center [576, 23] width 34 height 6
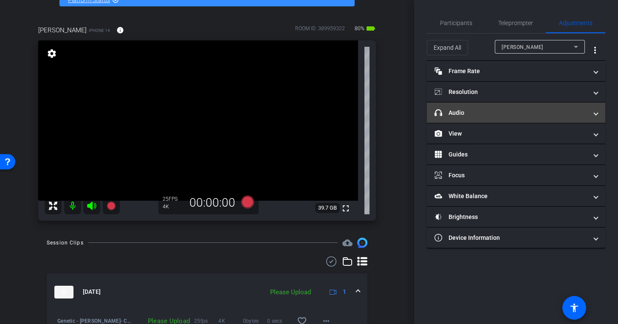
click at [510, 109] on mat-panel-title "headphone icon Audio" at bounding box center [511, 112] width 153 height 9
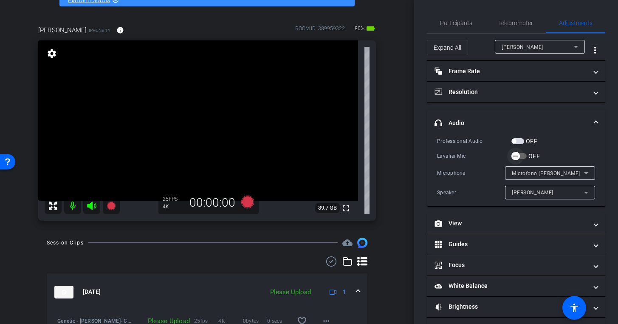
click at [519, 153] on icon "button" at bounding box center [516, 156] width 8 height 8
click at [470, 22] on span "Participants" at bounding box center [456, 23] width 32 height 6
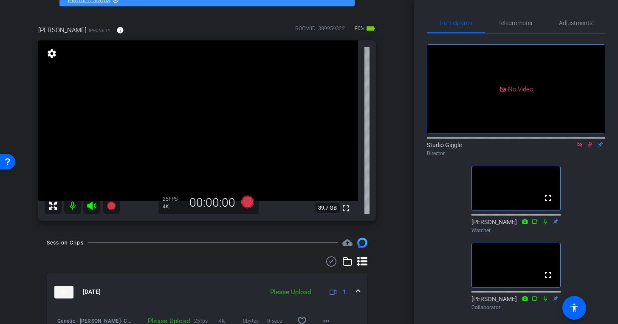
click at [578, 142] on icon at bounding box center [579, 144] width 5 height 5
click at [580, 148] on mat-icon at bounding box center [580, 145] width 10 height 8
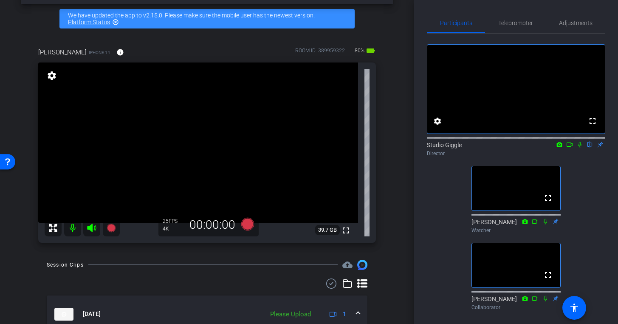
scroll to position [37, 0]
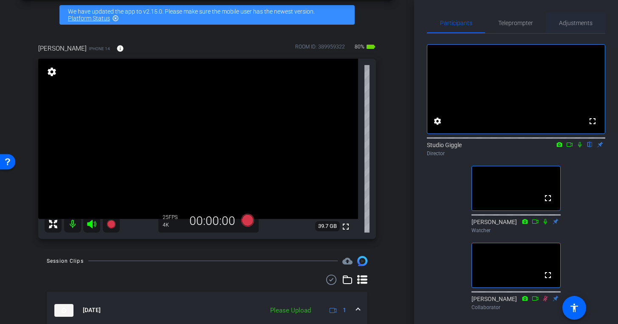
click at [579, 20] on span "Adjustments" at bounding box center [576, 23] width 34 height 6
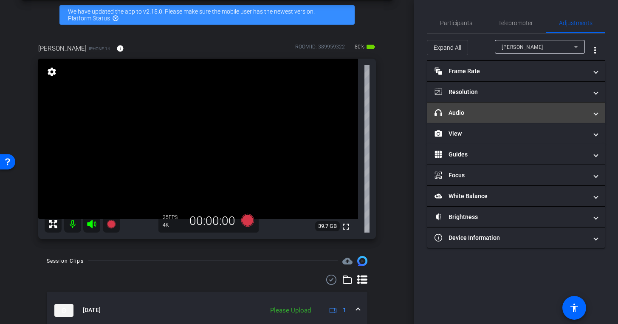
click at [477, 114] on mat-panel-title "headphone icon Audio" at bounding box center [511, 112] width 153 height 9
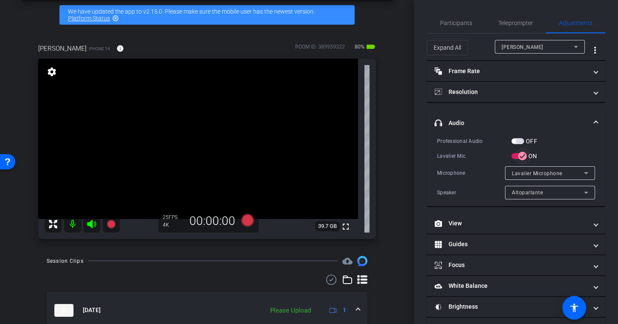
click at [523, 156] on icon "button" at bounding box center [523, 156] width 8 height 8
click at [247, 220] on icon at bounding box center [247, 219] width 13 height 13
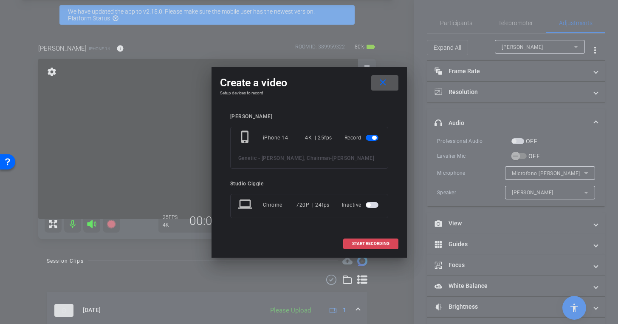
click at [373, 246] on span at bounding box center [371, 243] width 54 height 20
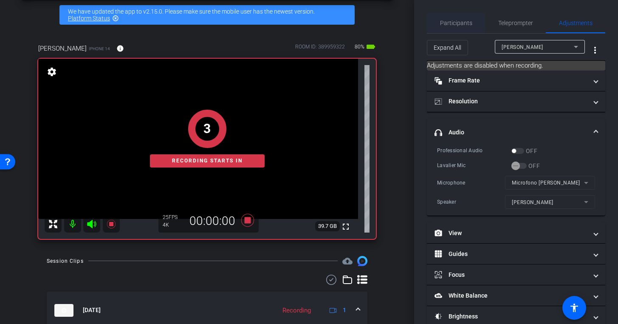
click at [464, 26] on span "Participants" at bounding box center [456, 23] width 32 height 6
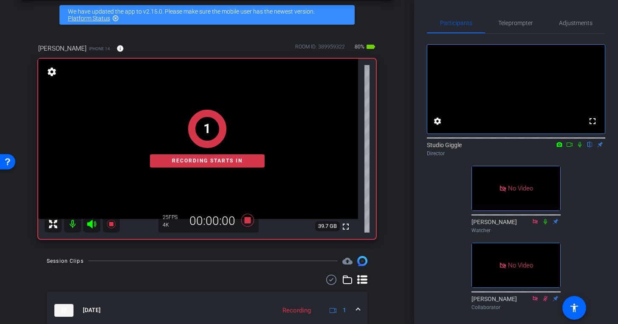
click at [569, 147] on icon at bounding box center [569, 144] width 7 height 6
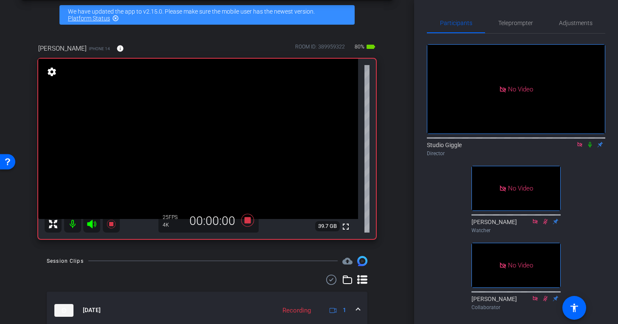
click at [589, 147] on icon at bounding box center [590, 144] width 7 height 6
click at [249, 220] on icon at bounding box center [247, 219] width 13 height 13
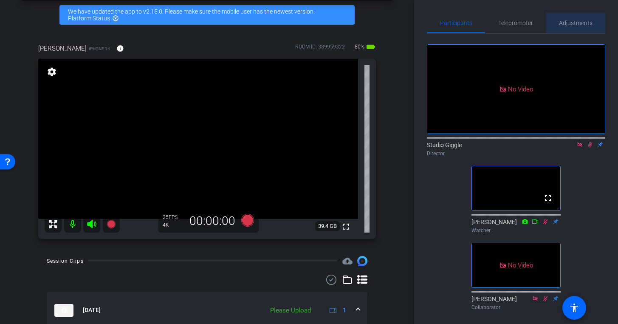
click at [569, 23] on span "Adjustments" at bounding box center [576, 23] width 34 height 6
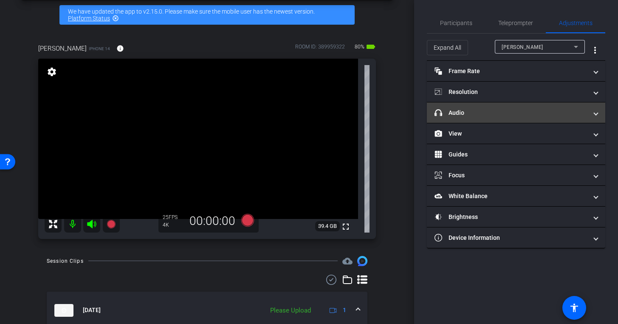
click at [486, 113] on mat-panel-title "headphone icon Audio" at bounding box center [511, 112] width 153 height 9
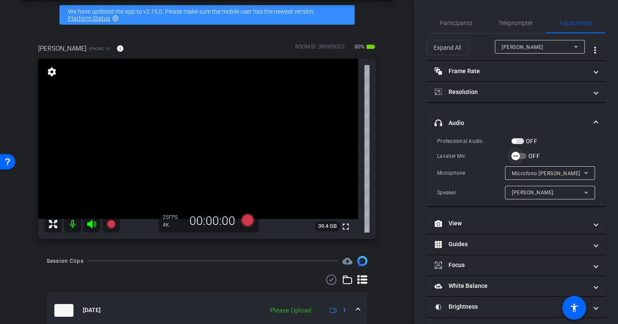
click at [517, 154] on icon "button" at bounding box center [516, 156] width 8 height 8
click at [462, 22] on span "Participants" at bounding box center [456, 23] width 32 height 6
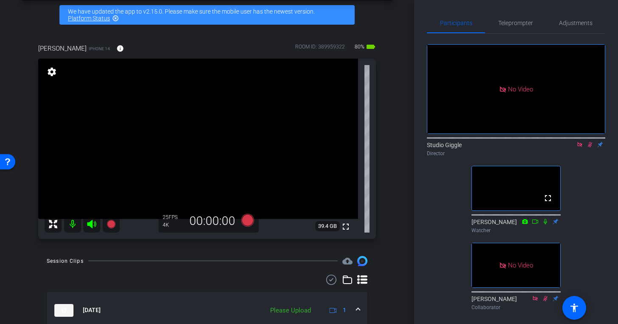
click at [581, 141] on icon at bounding box center [579, 144] width 7 height 6
click at [579, 147] on icon at bounding box center [579, 144] width 7 height 6
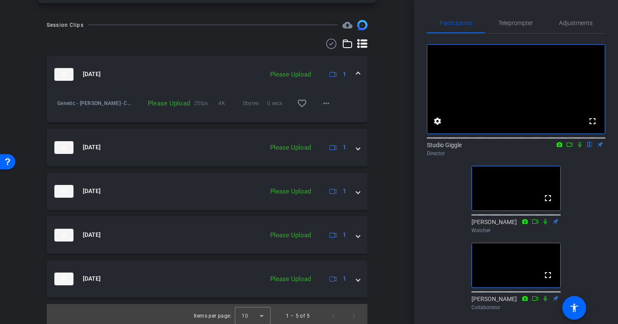
scroll to position [276, 0]
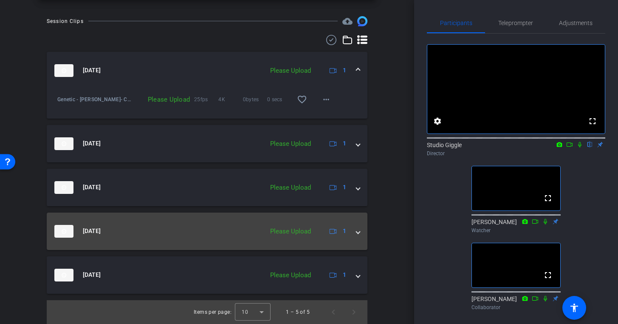
click at [360, 231] on span at bounding box center [357, 230] width 3 height 9
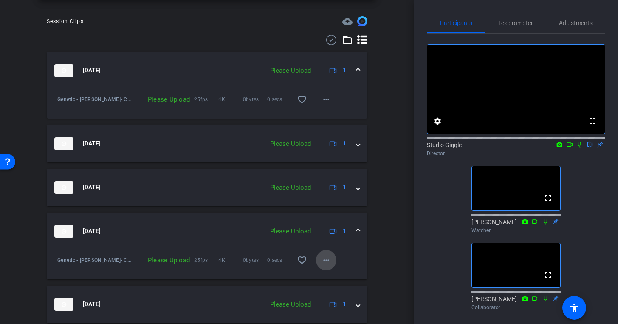
click at [330, 261] on mat-icon "more_horiz" at bounding box center [326, 260] width 10 height 10
click at [339, 276] on span "Upload" at bounding box center [340, 278] width 34 height 10
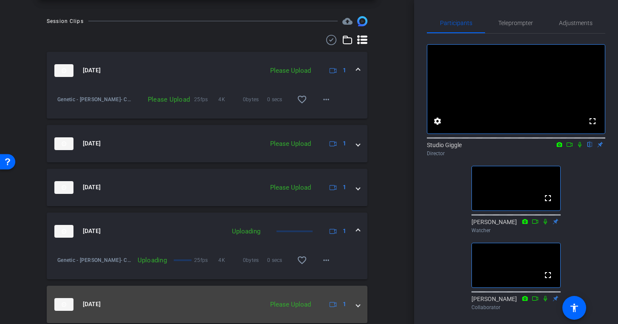
click at [357, 304] on span at bounding box center [357, 303] width 3 height 9
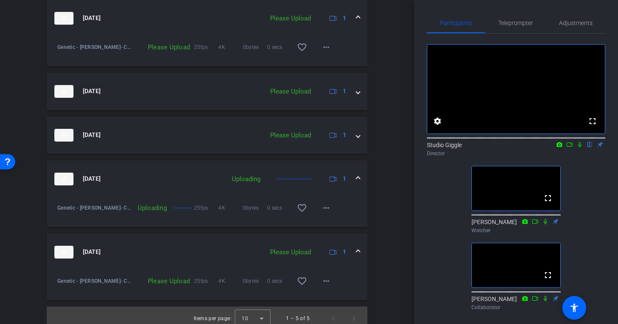
scroll to position [334, 0]
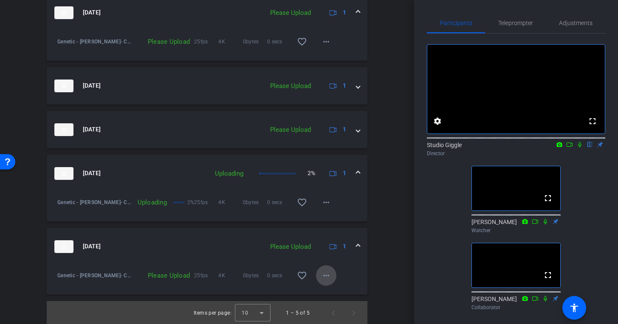
click at [329, 277] on mat-icon "more_horiz" at bounding box center [326, 275] width 10 height 10
click at [336, 295] on span "Upload" at bounding box center [340, 293] width 34 height 10
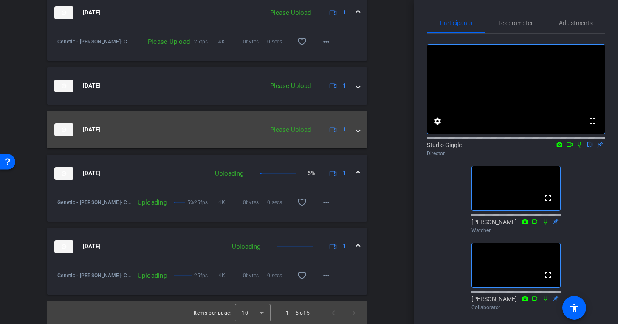
click at [359, 131] on span at bounding box center [357, 129] width 3 height 9
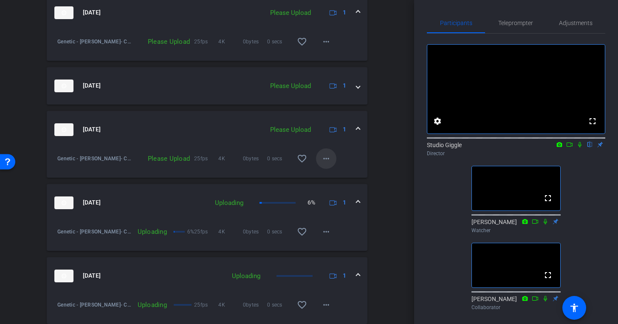
click at [329, 160] on mat-icon "more_horiz" at bounding box center [326, 158] width 10 height 10
click at [329, 175] on span "Upload" at bounding box center [340, 176] width 34 height 10
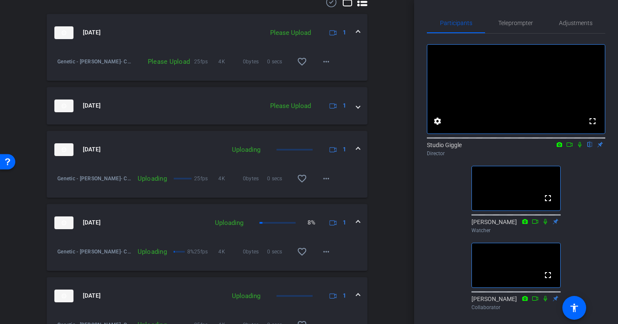
scroll to position [289, 0]
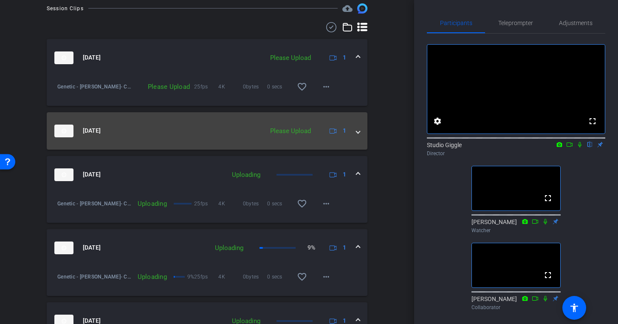
click at [359, 129] on span at bounding box center [357, 130] width 3 height 9
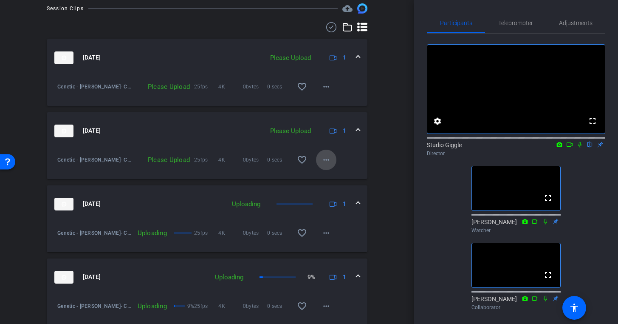
click at [329, 162] on mat-icon "more_horiz" at bounding box center [326, 160] width 10 height 10
click at [328, 180] on span "Upload" at bounding box center [340, 177] width 34 height 10
click at [329, 86] on mat-icon "more_horiz" at bounding box center [326, 87] width 10 height 10
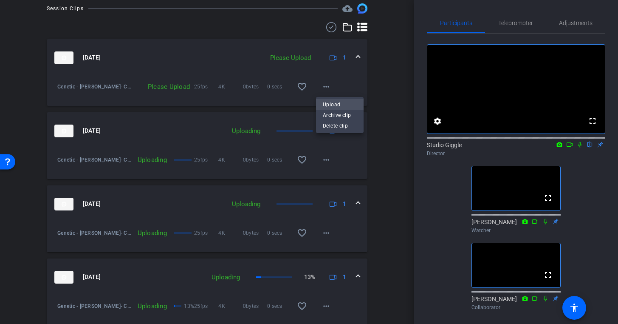
click at [332, 104] on span "Upload" at bounding box center [340, 104] width 34 height 10
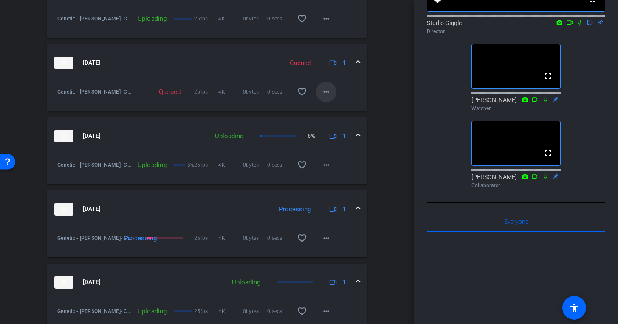
scroll to position [393, 0]
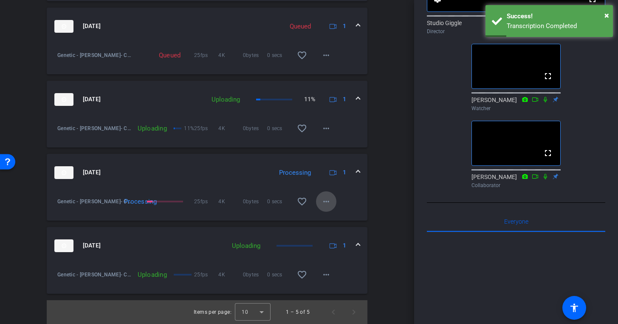
click at [328, 200] on mat-icon "more_horiz" at bounding box center [326, 201] width 10 height 10
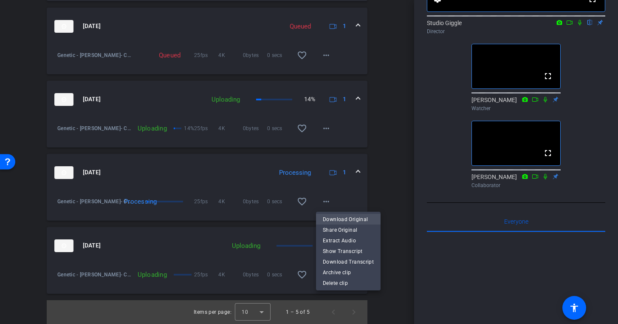
click at [356, 218] on span "Download Original" at bounding box center [348, 219] width 51 height 10
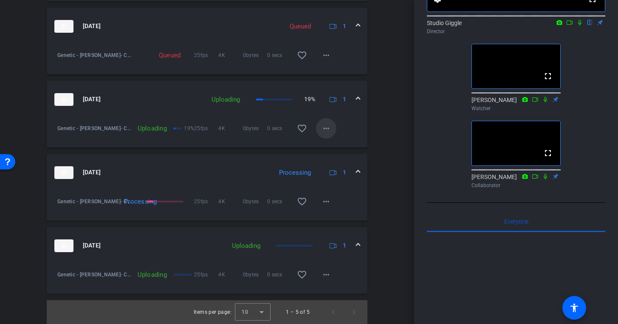
click at [328, 131] on mat-icon "more_horiz" at bounding box center [326, 128] width 10 height 10
click at [379, 134] on div at bounding box center [309, 162] width 618 height 324
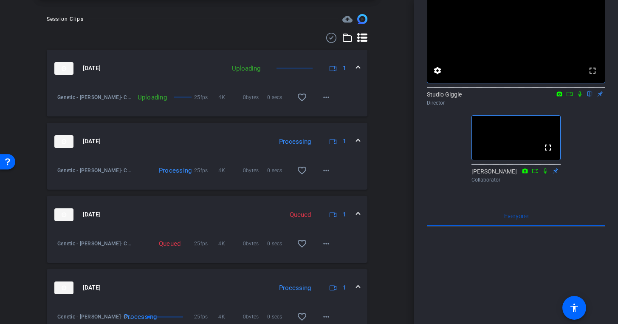
scroll to position [283, 0]
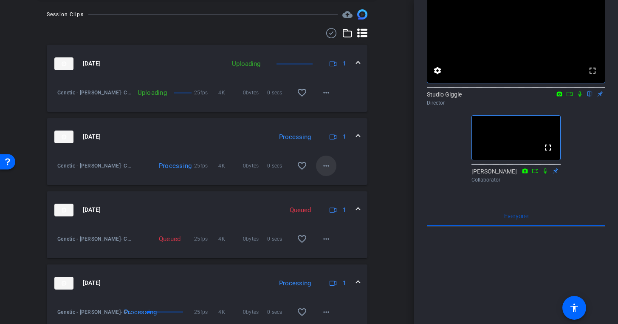
click at [327, 166] on mat-icon "more_horiz" at bounding box center [326, 166] width 10 height 10
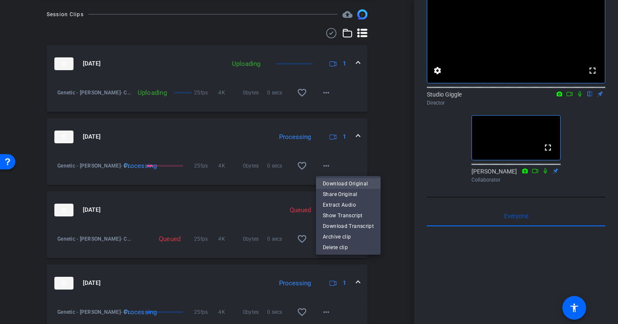
click at [344, 184] on span "Download Original" at bounding box center [348, 183] width 51 height 10
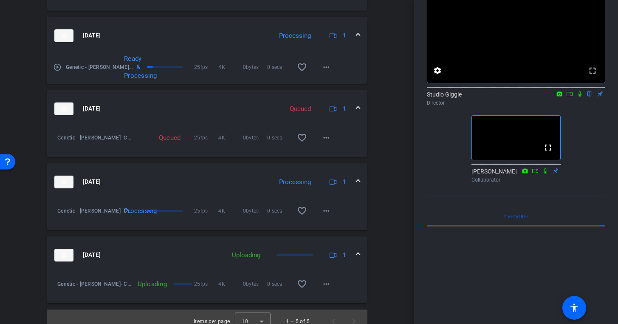
scroll to position [393, 0]
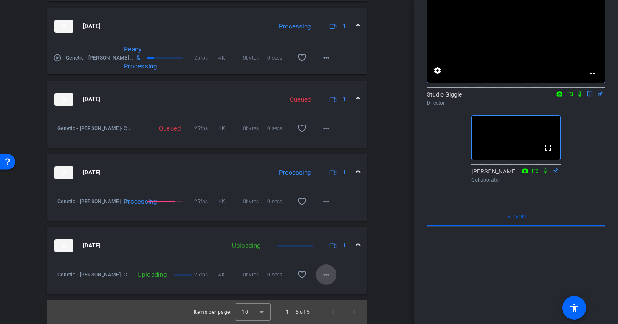
click at [333, 274] on span at bounding box center [326, 274] width 20 height 20
click at [356, 291] on span "Cancel Upload" at bounding box center [341, 292] width 36 height 10
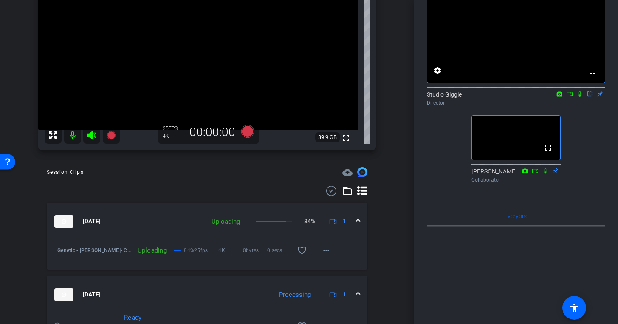
scroll to position [124, 0]
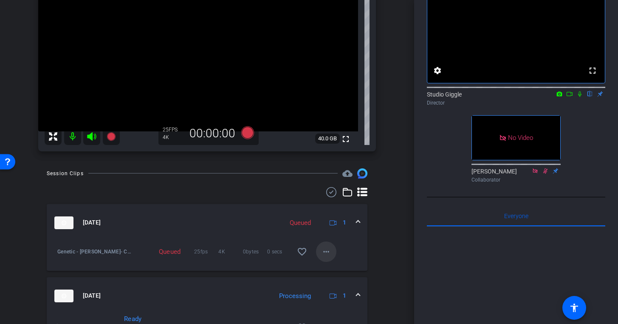
click at [330, 252] on mat-icon "more_horiz" at bounding box center [326, 251] width 10 height 10
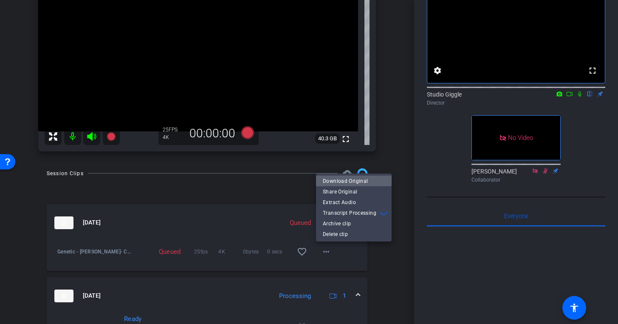
click at [351, 176] on span "Download Original" at bounding box center [354, 181] width 62 height 10
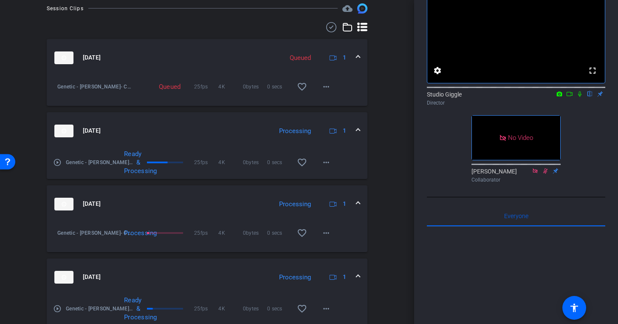
scroll to position [285, 0]
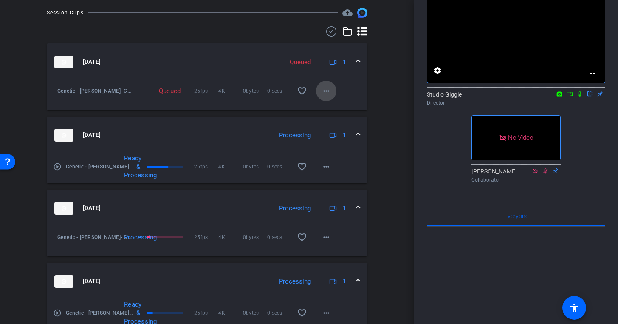
click at [331, 90] on span at bounding box center [326, 91] width 20 height 20
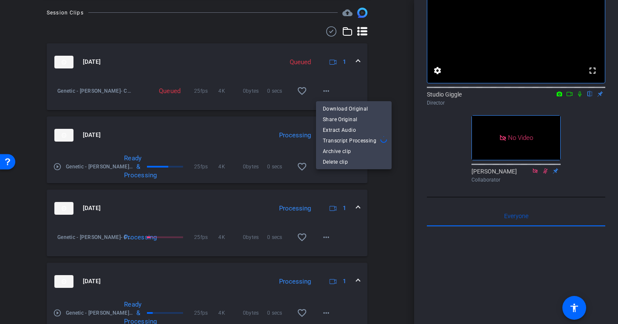
click at [387, 90] on div at bounding box center [309, 162] width 618 height 324
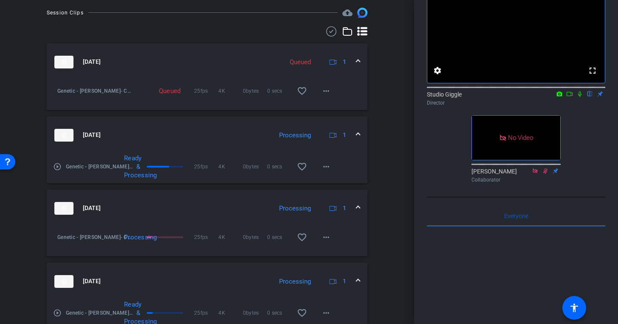
click at [307, 61] on div "Queued" at bounding box center [300, 62] width 30 height 10
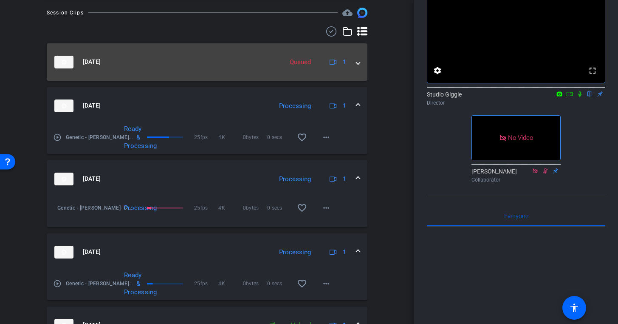
click at [307, 61] on div "Queued" at bounding box center [300, 62] width 30 height 10
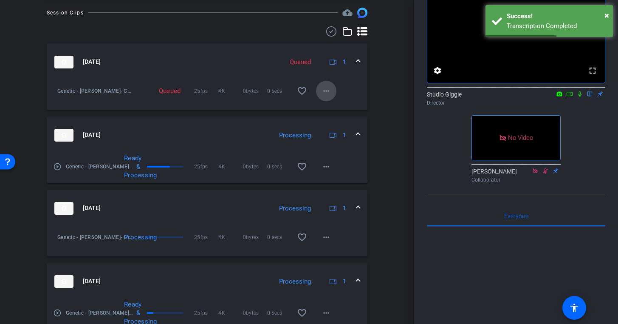
click at [330, 91] on mat-icon "more_horiz" at bounding box center [326, 91] width 10 height 10
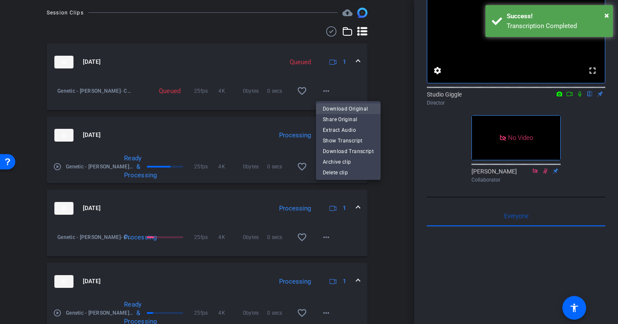
click at [356, 110] on span "Download Original" at bounding box center [348, 109] width 51 height 10
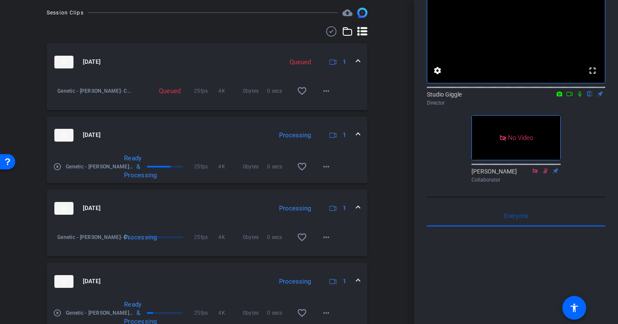
scroll to position [393, 0]
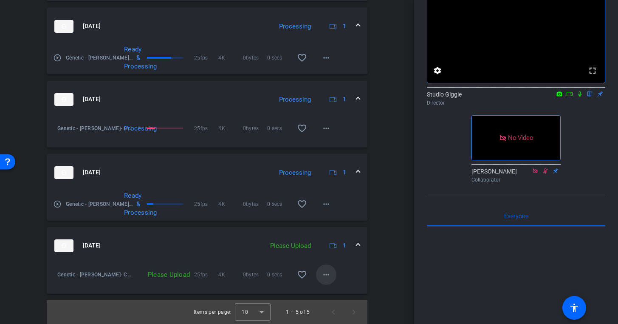
click at [325, 271] on mat-icon "more_horiz" at bounding box center [326, 274] width 10 height 10
click at [339, 293] on span "Upload" at bounding box center [340, 292] width 34 height 10
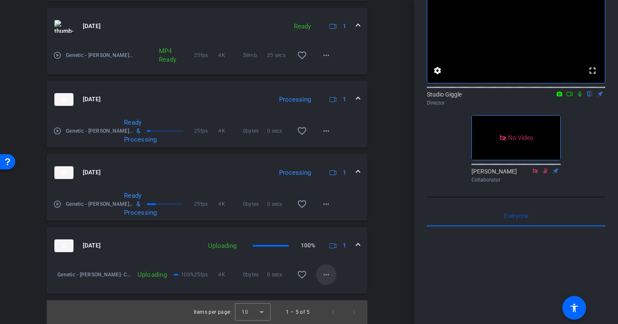
click at [328, 276] on mat-icon "more_horiz" at bounding box center [326, 274] width 10 height 10
click at [377, 268] on div at bounding box center [309, 162] width 618 height 324
click at [325, 275] on mat-icon "more_horiz" at bounding box center [326, 274] width 10 height 10
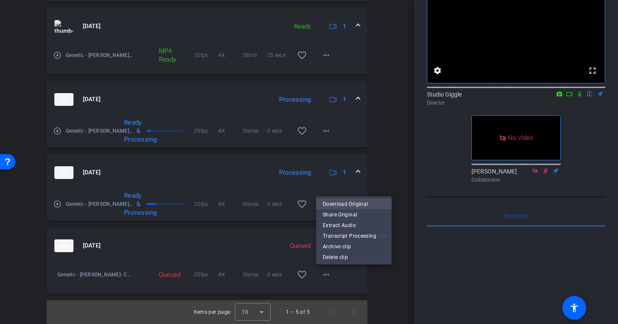
click at [351, 207] on span "Download Original" at bounding box center [354, 204] width 62 height 10
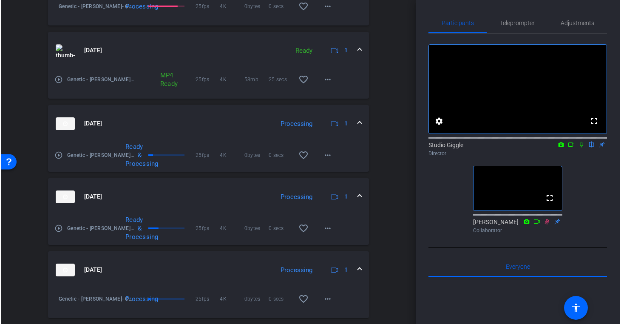
scroll to position [356, 0]
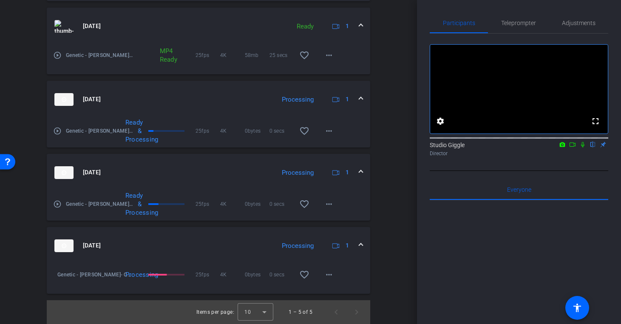
click at [517, 231] on div at bounding box center [518, 305] width 178 height 210
click at [572, 147] on icon at bounding box center [572, 144] width 7 height 6
click at [594, 147] on icon at bounding box center [592, 144] width 7 height 6
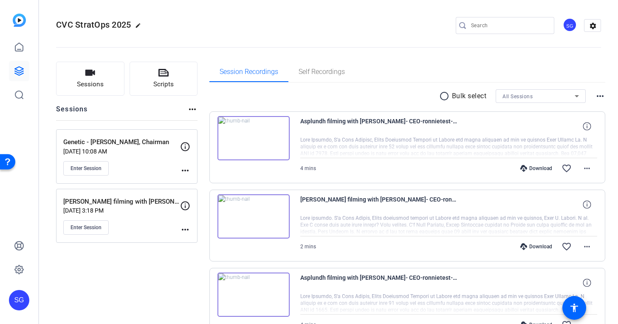
click at [186, 172] on mat-icon "more_horiz" at bounding box center [185, 170] width 10 height 10
click at [198, 182] on span "Edit Session" at bounding box center [206, 183] width 39 height 10
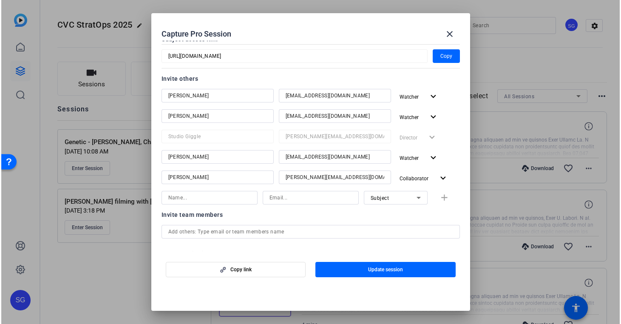
scroll to position [85, 0]
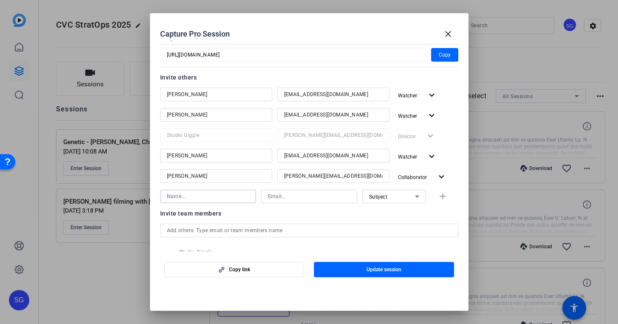
click at [211, 198] on input at bounding box center [208, 196] width 82 height 10
type input "Steve"
click at [319, 201] on div at bounding box center [309, 196] width 82 height 14
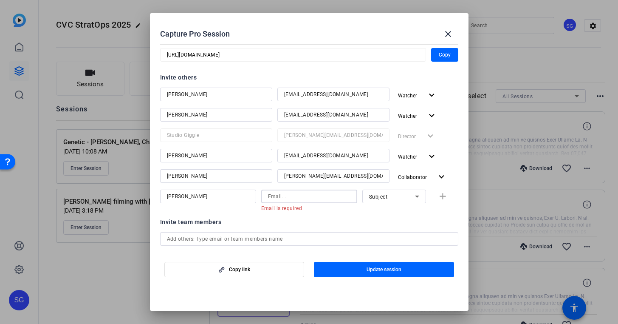
click at [299, 195] on input at bounding box center [309, 196] width 82 height 10
paste input "steve@studiogiggle.co.uk"
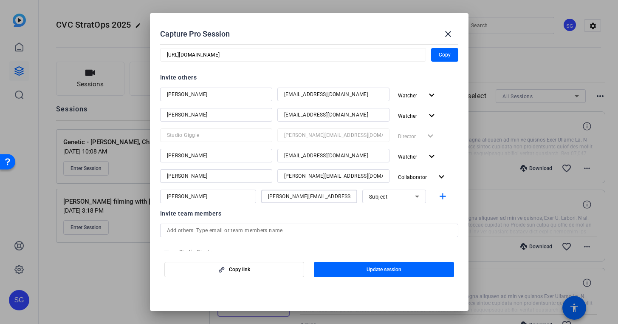
type input "steve@studiogiggle.co.uk"
click at [401, 198] on div "Subject" at bounding box center [392, 196] width 46 height 11
click at [400, 212] on mat-option "Collaborator" at bounding box center [394, 213] width 64 height 14
click at [404, 271] on span "button" at bounding box center [384, 269] width 140 height 20
